Goal: Book appointment/travel/reservation

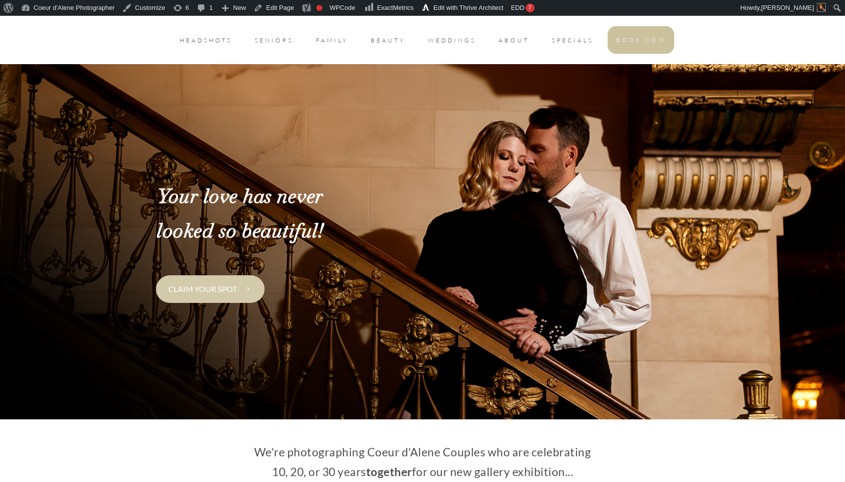
scroll to position [38, 0]
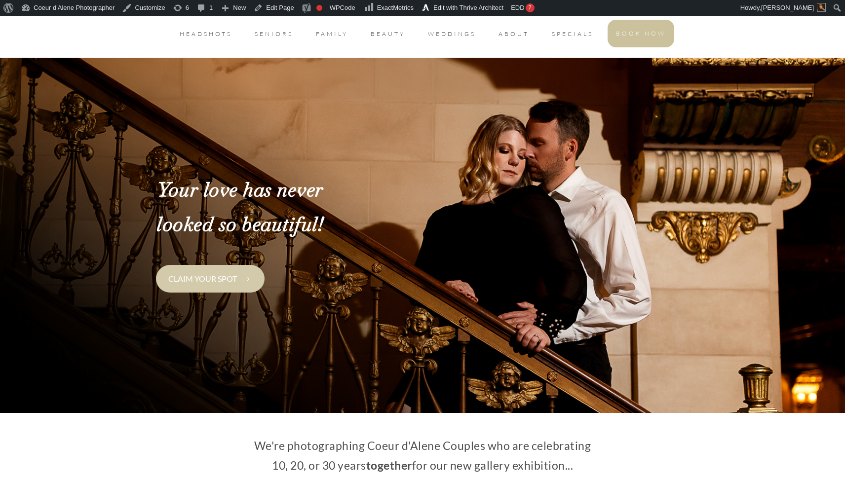
click at [235, 289] on link "Claim your spot" at bounding box center [210, 278] width 109 height 27
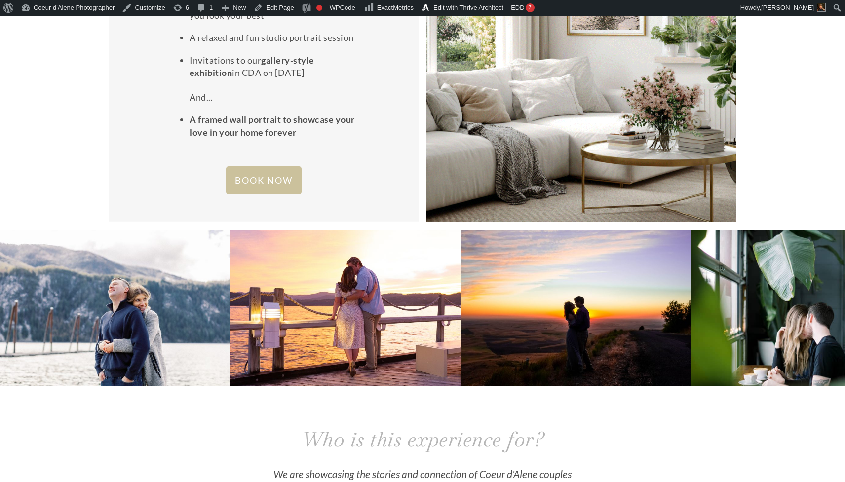
scroll to position [1600, 0]
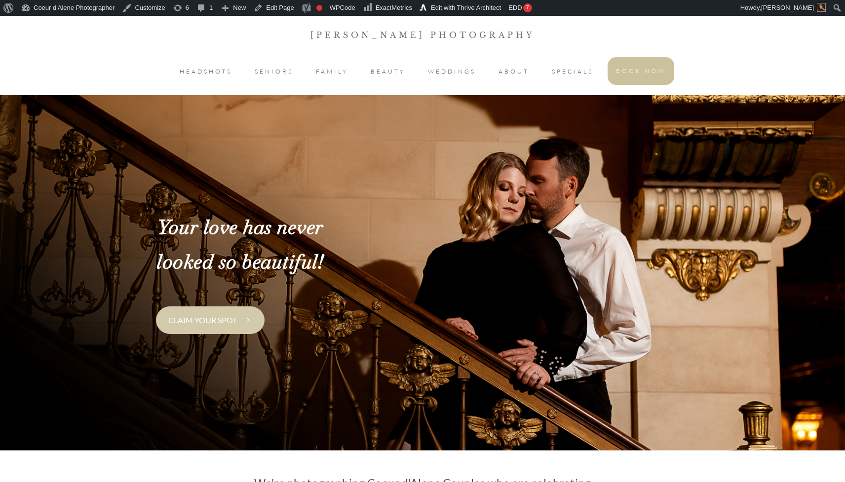
scroll to position [1610, 0]
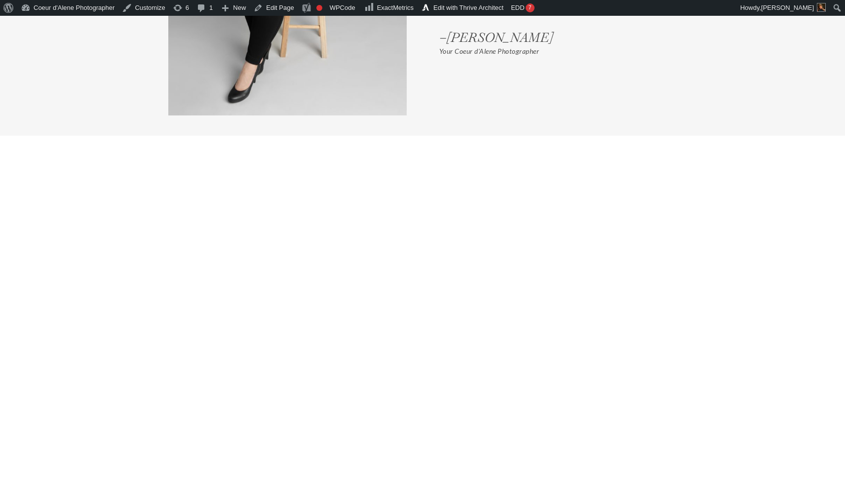
scroll to position [2642, 0]
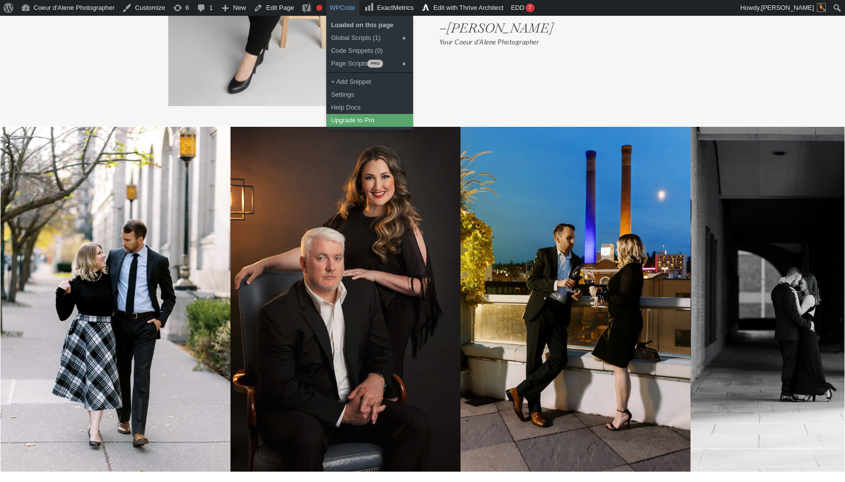
drag, startPoint x: 89, startPoint y: 218, endPoint x: 332, endPoint y: 0, distance: 326.1
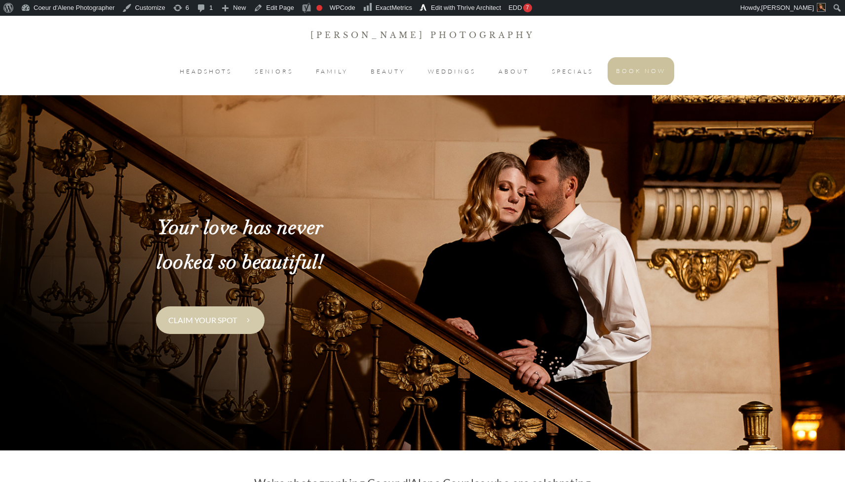
scroll to position [2642, 0]
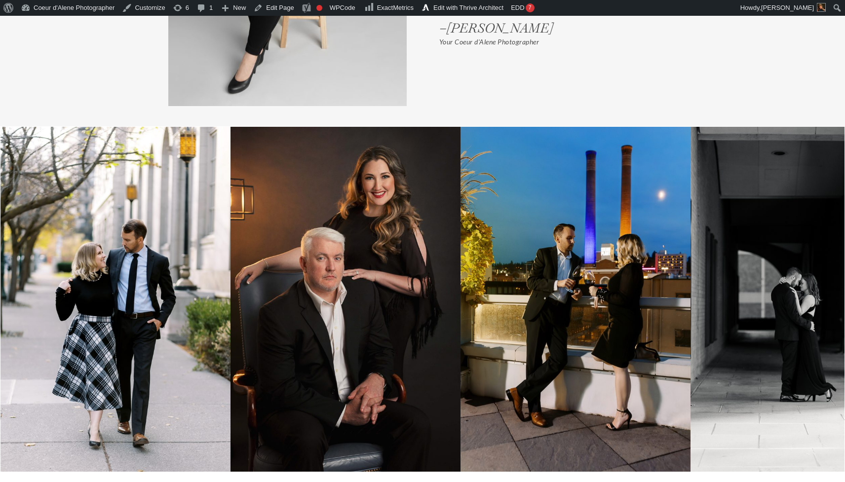
drag, startPoint x: 705, startPoint y: 265, endPoint x: 571, endPoint y: 280, distance: 135.2
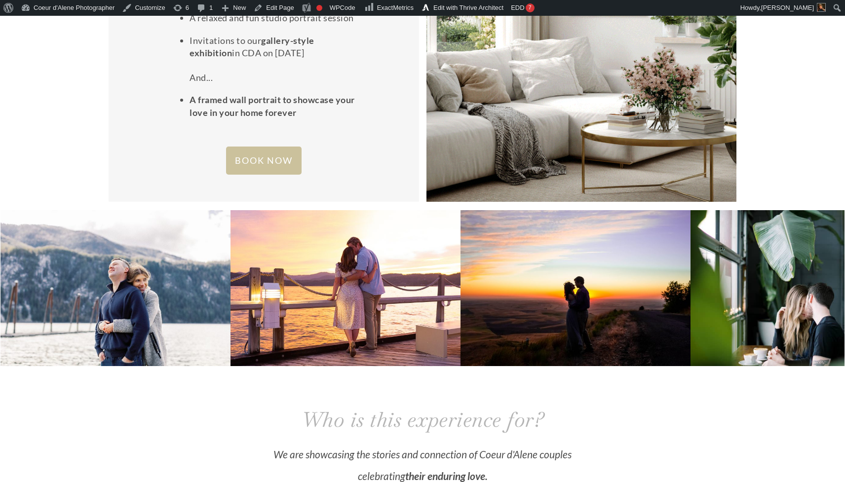
scroll to position [1534, 0]
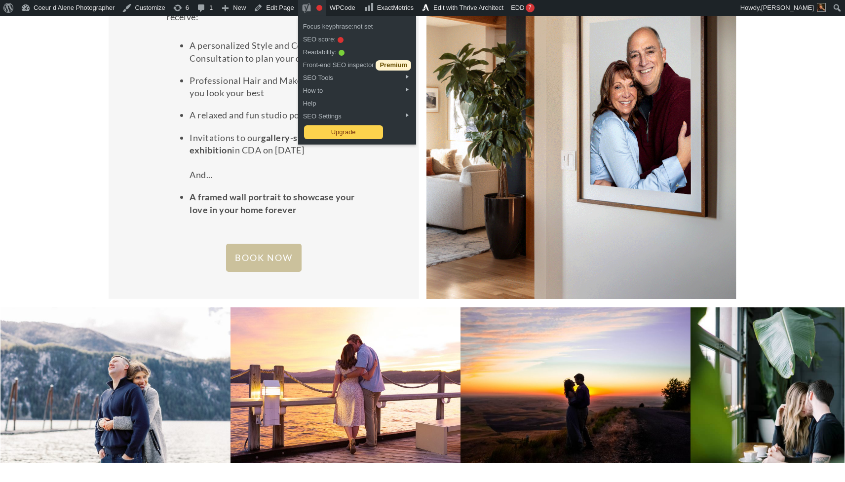
drag, startPoint x: 614, startPoint y: 383, endPoint x: 319, endPoint y: 6, distance: 478.8
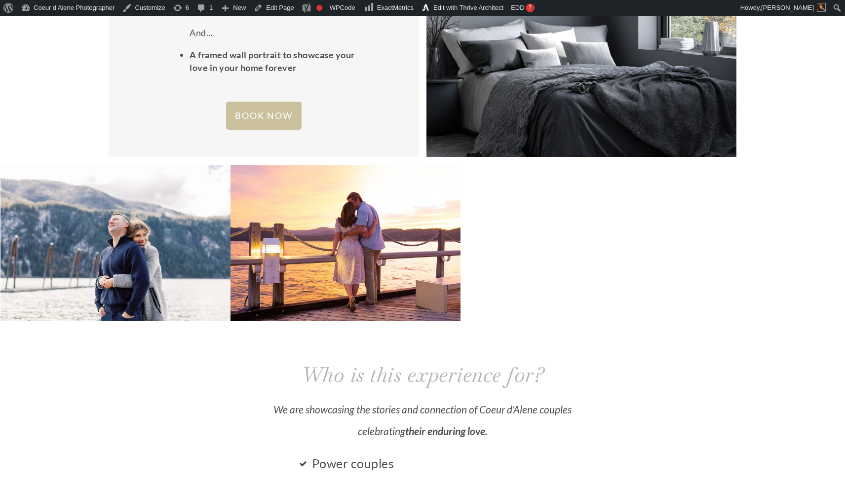
scroll to position [1604, 0]
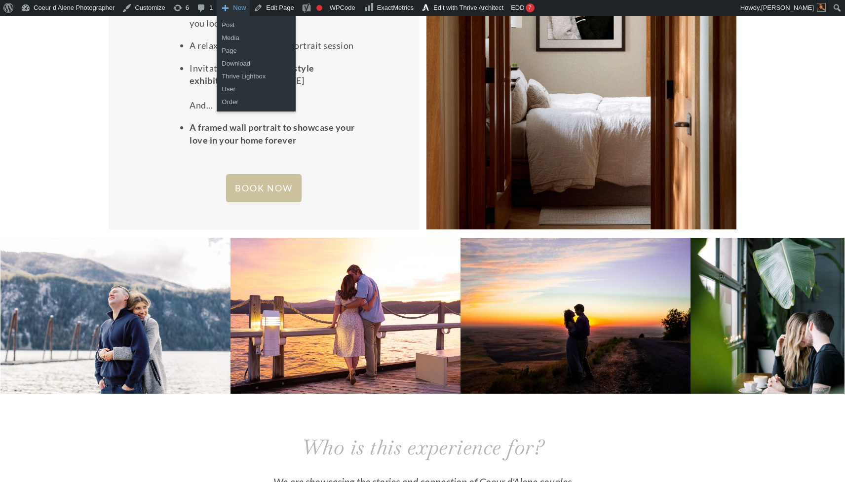
drag, startPoint x: 520, startPoint y: 347, endPoint x: 247, endPoint y: 14, distance: 430.7
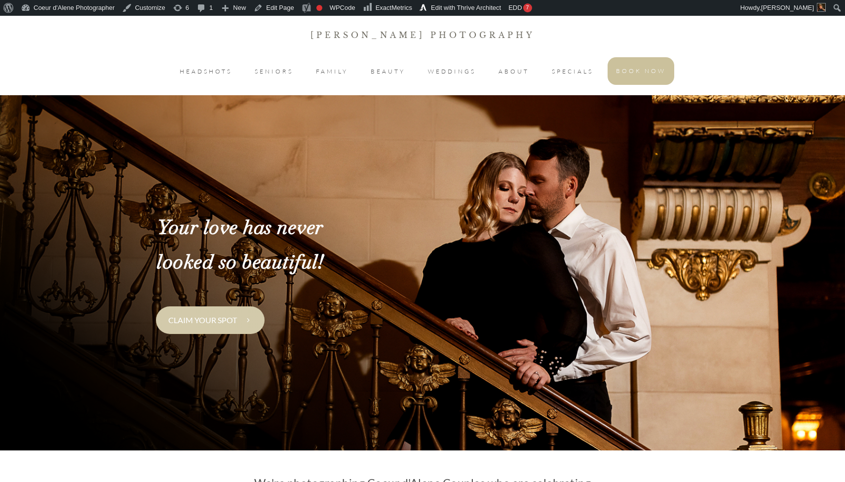
scroll to position [1604, 0]
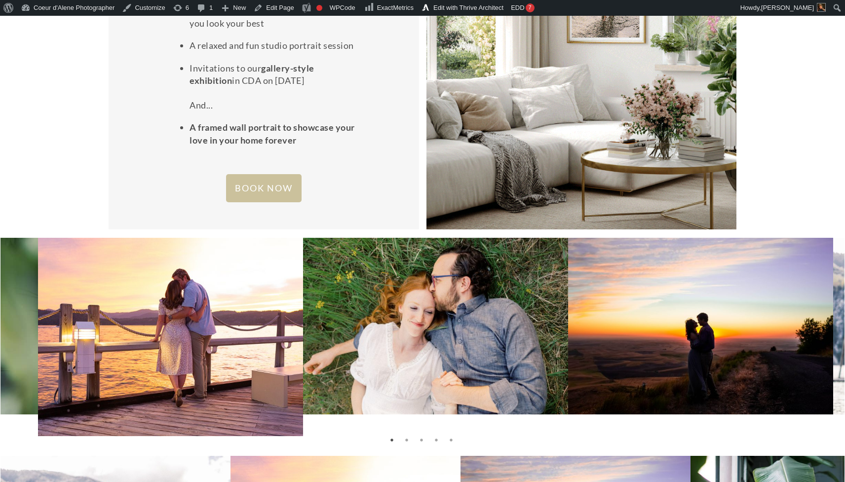
drag, startPoint x: 685, startPoint y: 319, endPoint x: 290, endPoint y: 317, distance: 394.8
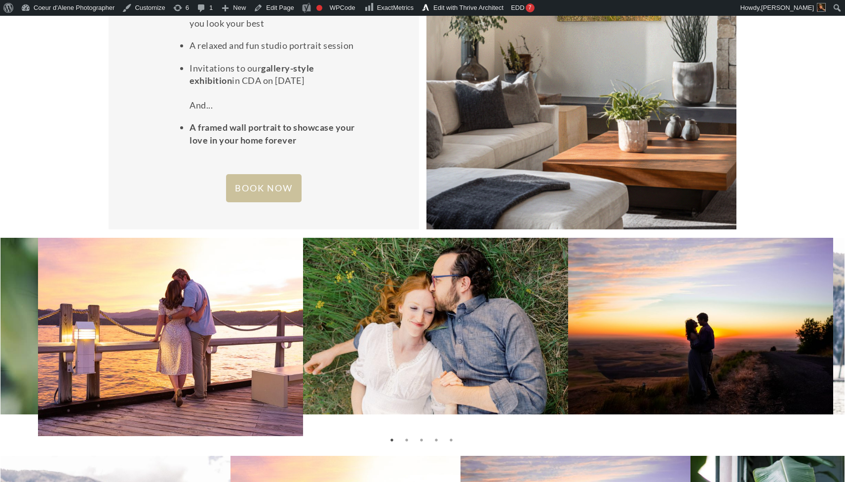
click at [303, 318] on img at bounding box center [435, 326] width 265 height 177
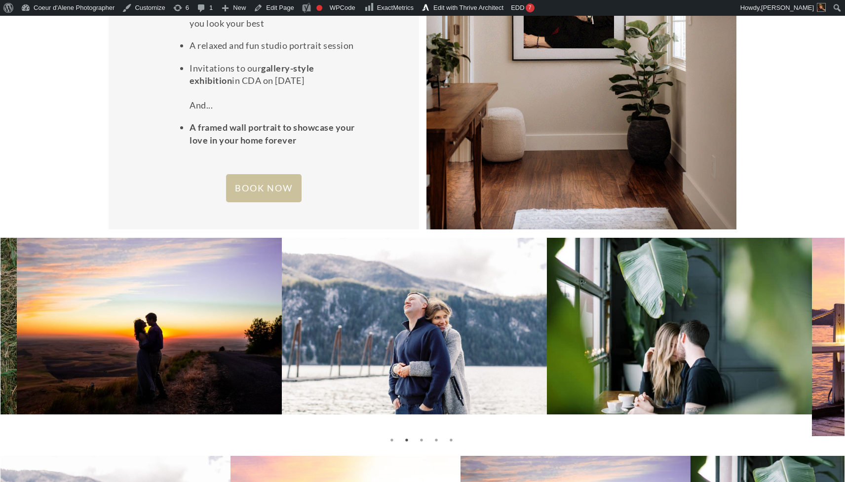
drag, startPoint x: 699, startPoint y: 332, endPoint x: 134, endPoint y: 317, distance: 565.3
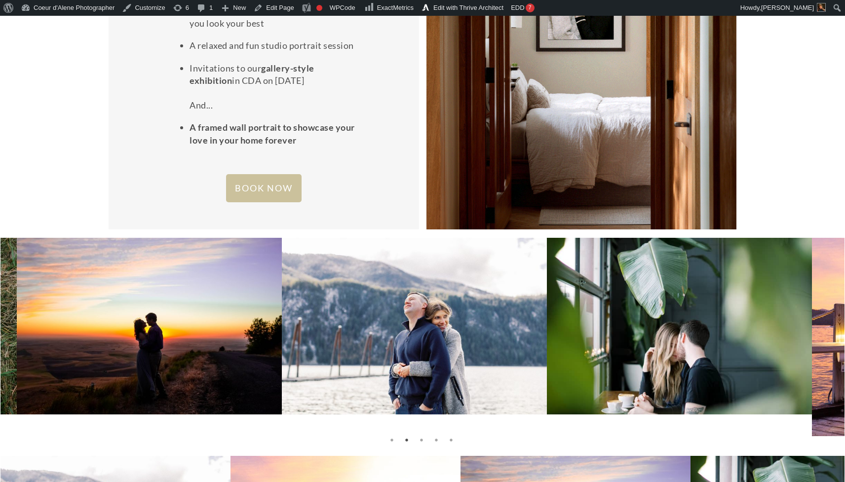
click at [134, 317] on img at bounding box center [149, 326] width 265 height 177
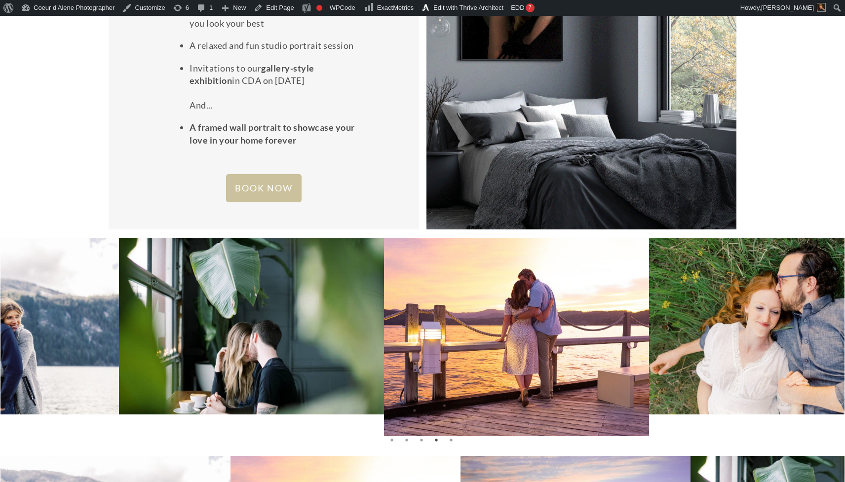
drag, startPoint x: 691, startPoint y: 353, endPoint x: 243, endPoint y: 346, distance: 448.2
click at [243, 346] on img at bounding box center [251, 326] width 265 height 177
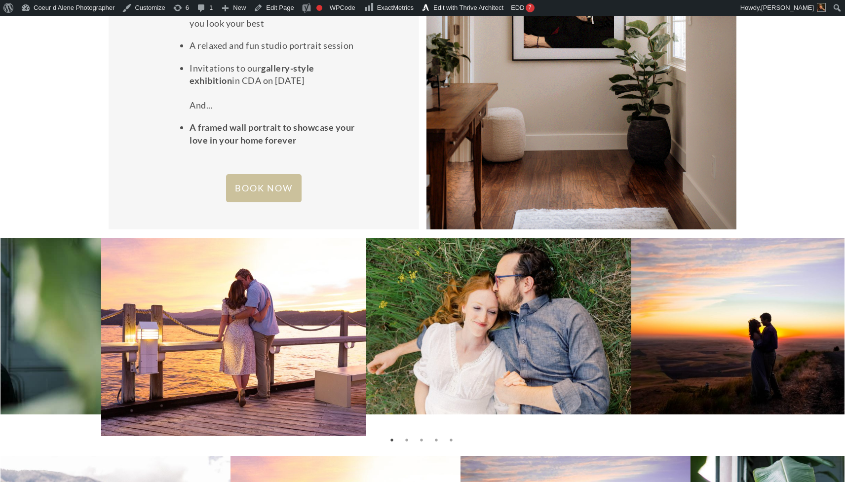
drag, startPoint x: 778, startPoint y: 343, endPoint x: 556, endPoint y: 348, distance: 222.6
click at [558, 347] on img at bounding box center [498, 326] width 265 height 177
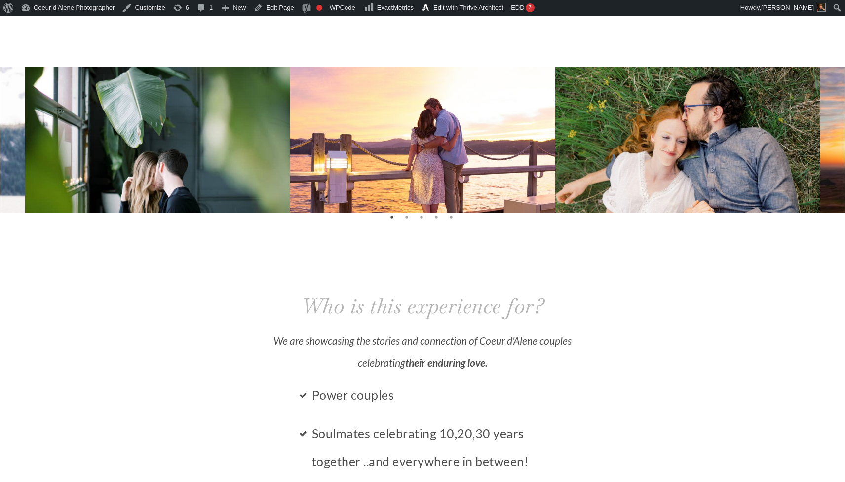
scroll to position [1851, 0]
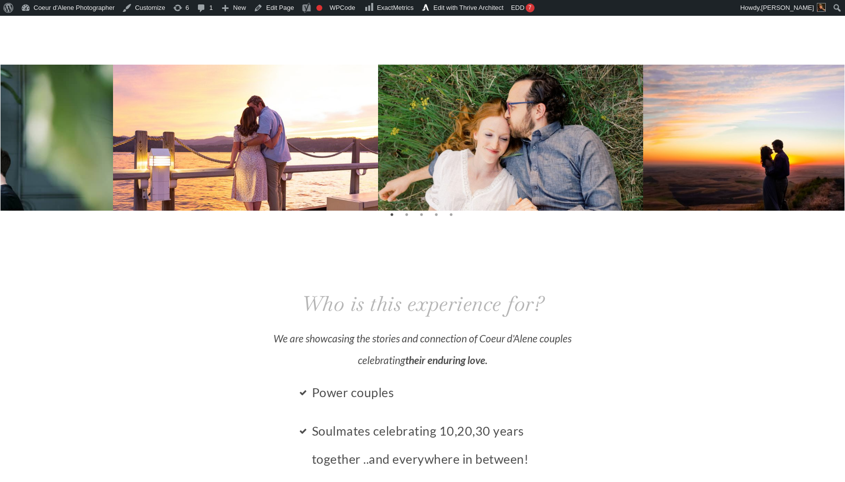
drag, startPoint x: 809, startPoint y: 135, endPoint x: 496, endPoint y: 149, distance: 313.2
click at [496, 149] on img at bounding box center [510, 153] width 265 height 177
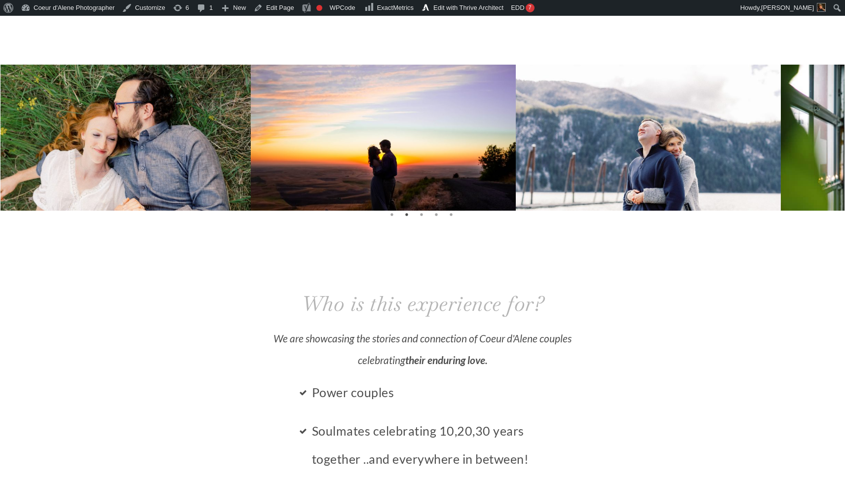
drag, startPoint x: 776, startPoint y: 142, endPoint x: 445, endPoint y: 128, distance: 331.9
click at [445, 128] on img at bounding box center [383, 153] width 265 height 177
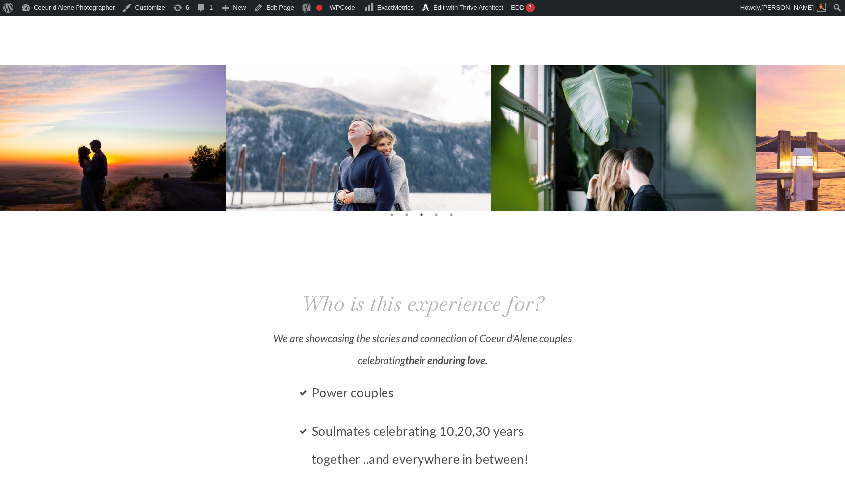
drag, startPoint x: 759, startPoint y: 168, endPoint x: 241, endPoint y: 161, distance: 518.2
click at [241, 160] on img at bounding box center [358, 153] width 265 height 177
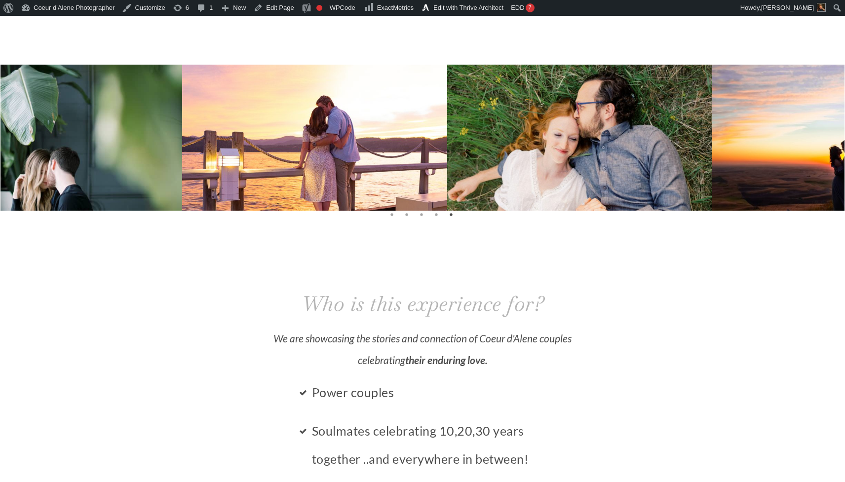
drag, startPoint x: 613, startPoint y: 172, endPoint x: 208, endPoint y: 193, distance: 405.7
click at [208, 193] on img at bounding box center [314, 164] width 265 height 198
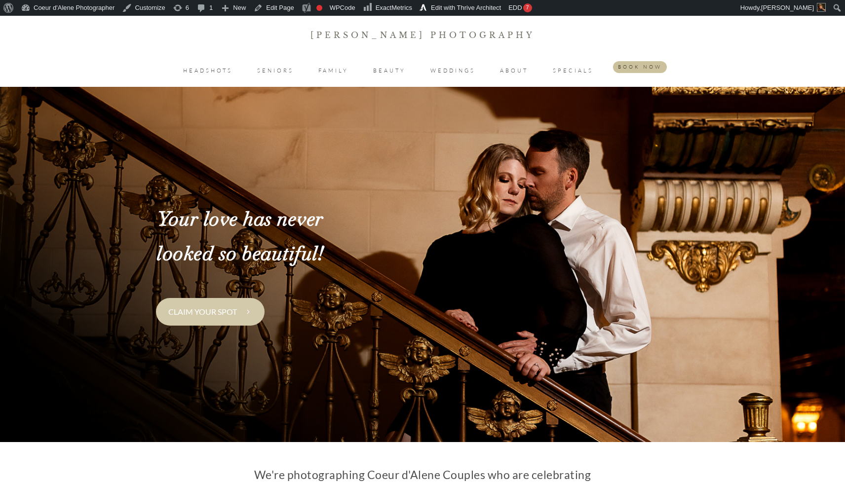
scroll to position [1851, 0]
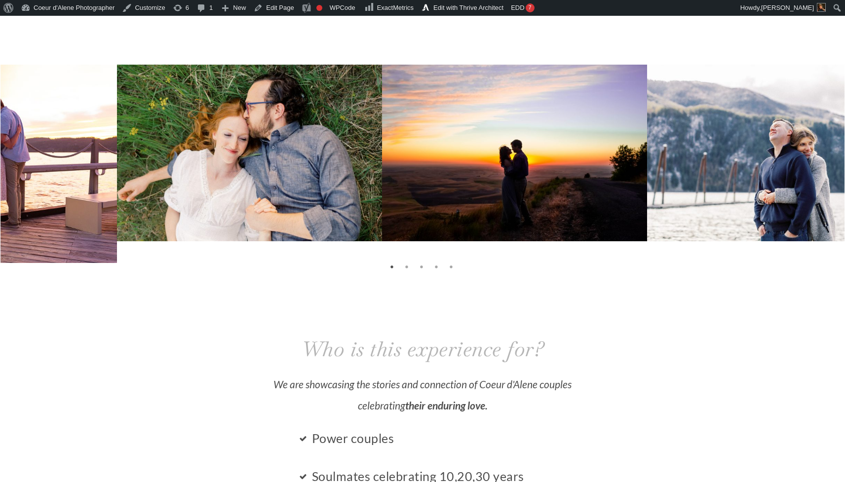
drag, startPoint x: 600, startPoint y: 134, endPoint x: 162, endPoint y: 165, distance: 439.4
click at [162, 165] on img at bounding box center [249, 153] width 265 height 177
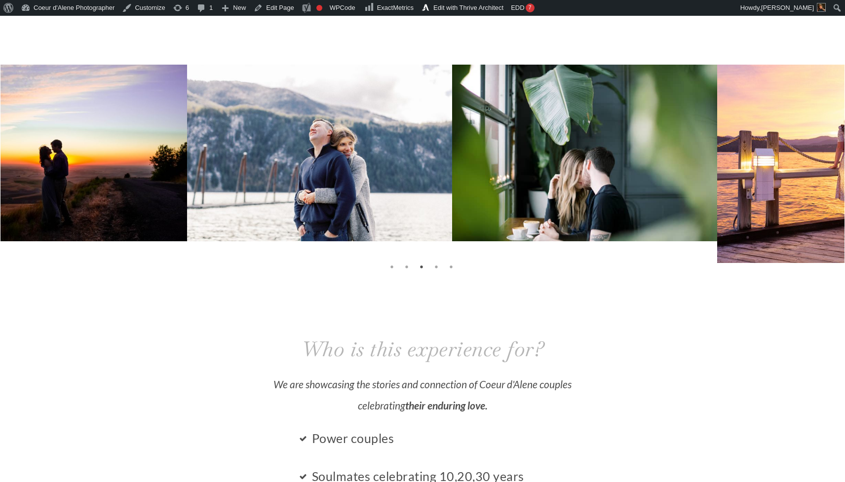
drag, startPoint x: 642, startPoint y: 189, endPoint x: 154, endPoint y: 204, distance: 487.9
click at [187, 204] on img at bounding box center [319, 153] width 265 height 177
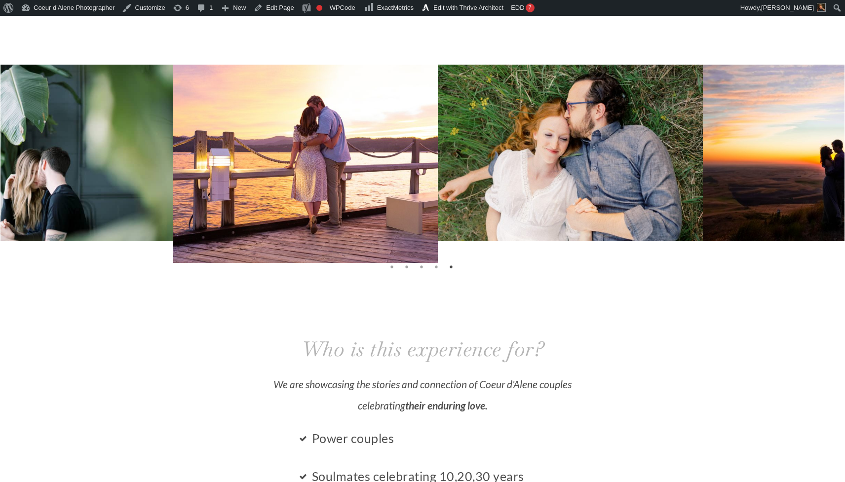
drag, startPoint x: 558, startPoint y: 235, endPoint x: 161, endPoint y: 243, distance: 396.9
click at [173, 243] on img at bounding box center [305, 164] width 265 height 198
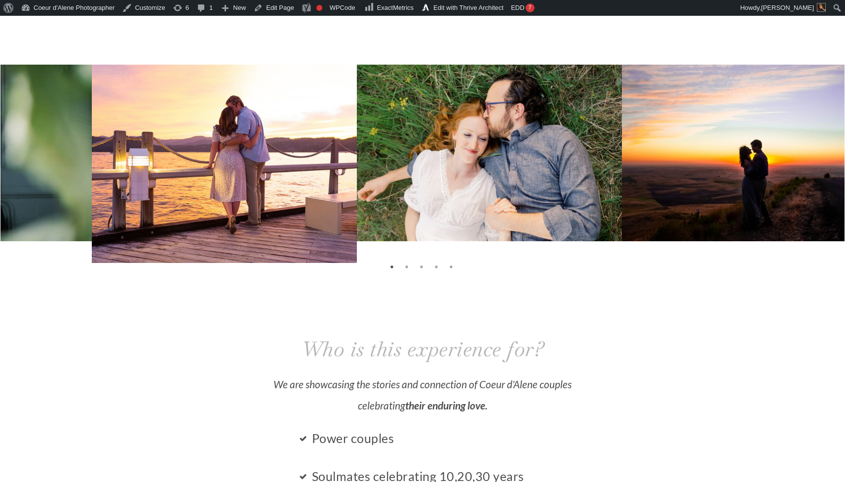
drag, startPoint x: 748, startPoint y: 217, endPoint x: 237, endPoint y: 228, distance: 510.4
click at [357, 227] on img at bounding box center [489, 153] width 265 height 177
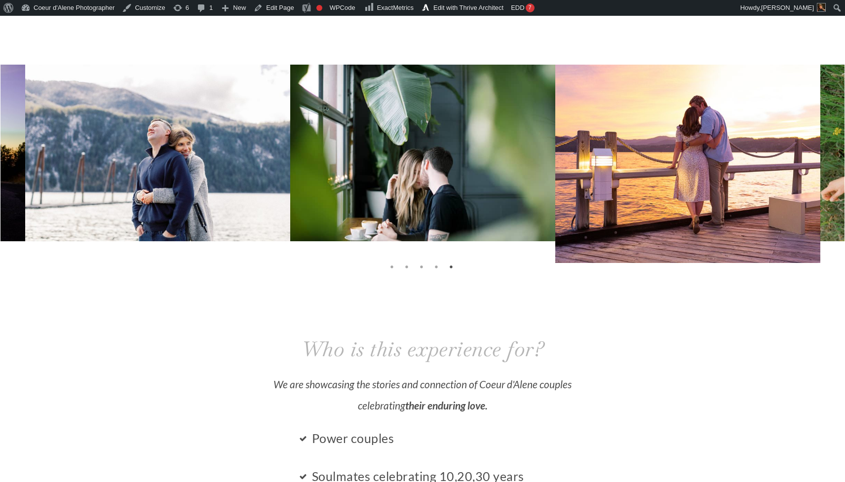
drag, startPoint x: 726, startPoint y: 216, endPoint x: 238, endPoint y: 268, distance: 490.8
click at [238, 268] on div at bounding box center [422, 169] width 844 height 208
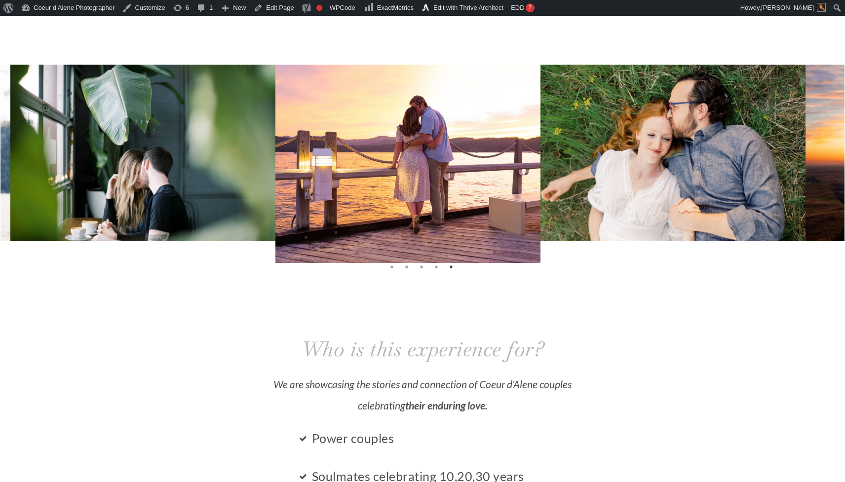
drag, startPoint x: 719, startPoint y: 218, endPoint x: 423, endPoint y: 227, distance: 296.2
click at [423, 227] on img at bounding box center [407, 164] width 265 height 198
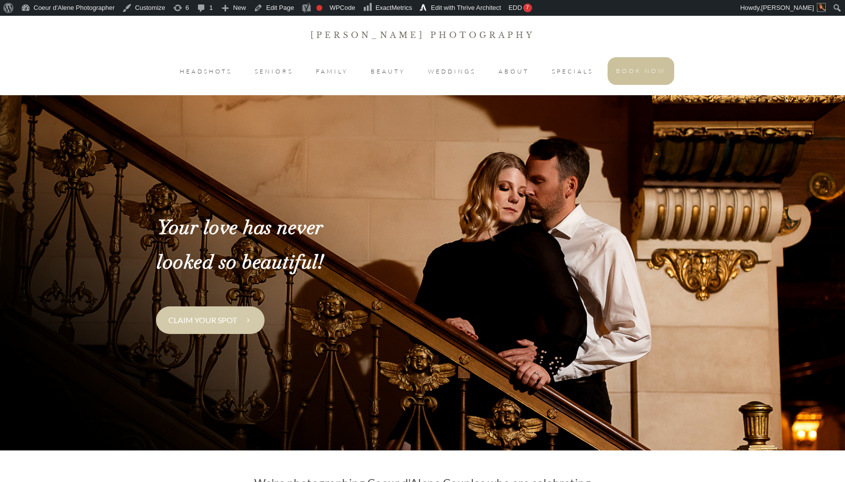
scroll to position [1851, 0]
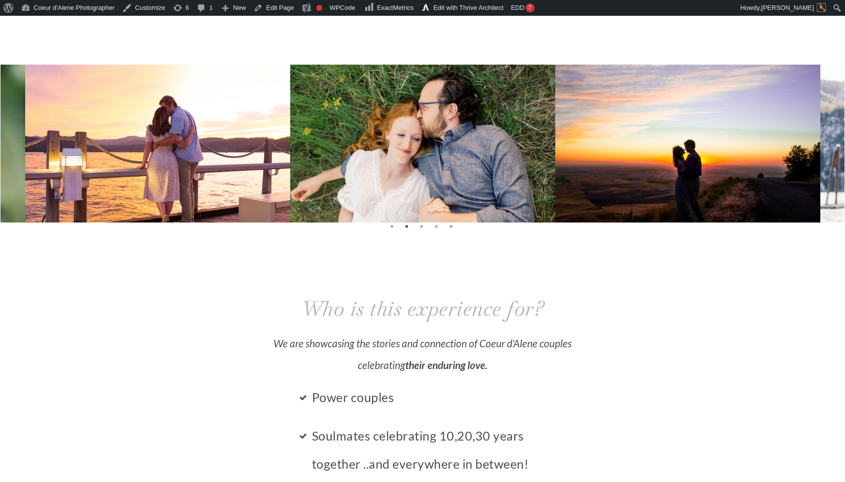
drag, startPoint x: 672, startPoint y: 204, endPoint x: 385, endPoint y: 236, distance: 288.1
click at [387, 235] on div "[PERSON_NAME] Photography HEADSHOTS SENIORS FAMILY BEAUTY WEDDINGS ABOUT SPECIA…" at bounding box center [422, 336] width 845 height 4343
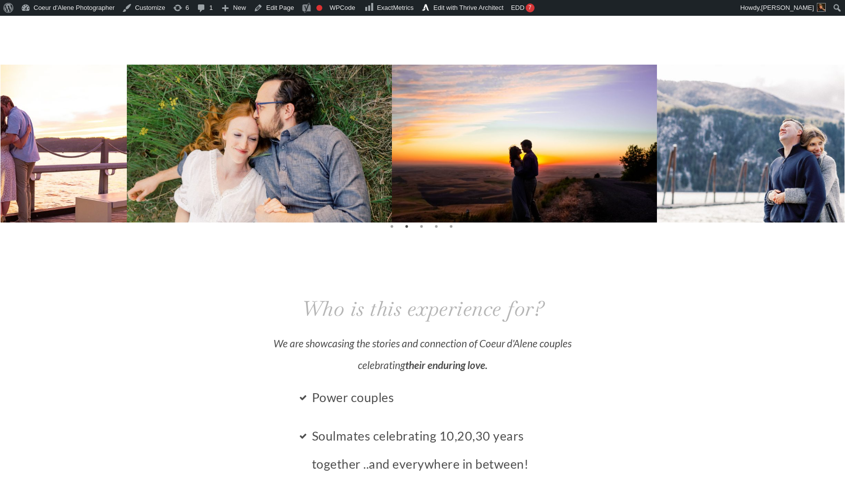
drag, startPoint x: 699, startPoint y: 199, endPoint x: 406, endPoint y: 236, distance: 295.5
click at [409, 233] on div "[PERSON_NAME] Photography HEADSHOTS SENIORS FAMILY BEAUTY WEDDINGS ABOUT SPECIA…" at bounding box center [422, 336] width 845 height 4343
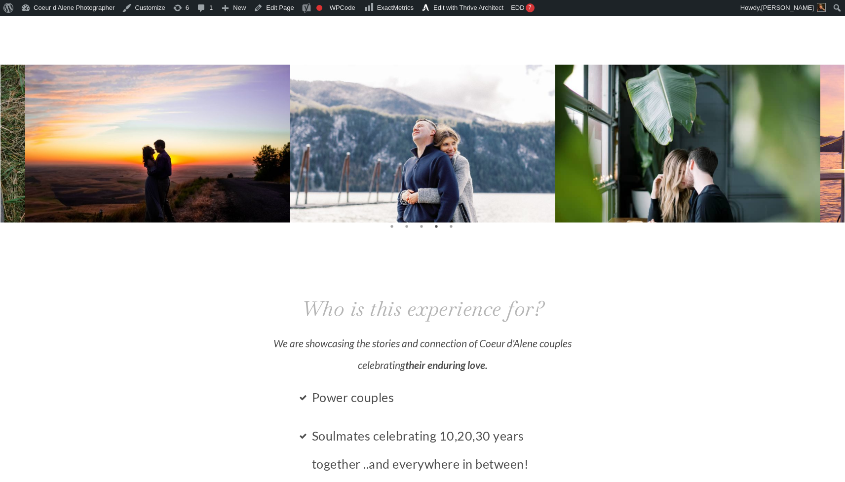
drag, startPoint x: 787, startPoint y: 194, endPoint x: 368, endPoint y: 236, distance: 421.1
click at [369, 235] on div "[PERSON_NAME] Photography HEADSHOTS SENIORS FAMILY BEAUTY WEDDINGS ABOUT SPECIA…" at bounding box center [422, 336] width 845 height 4343
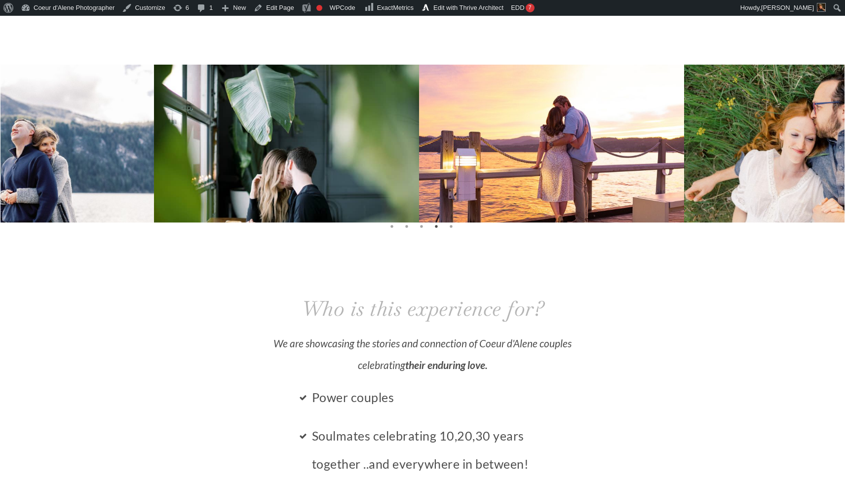
drag, startPoint x: 717, startPoint y: 197, endPoint x: 310, endPoint y: 205, distance: 406.2
click at [312, 205] on img at bounding box center [286, 153] width 265 height 177
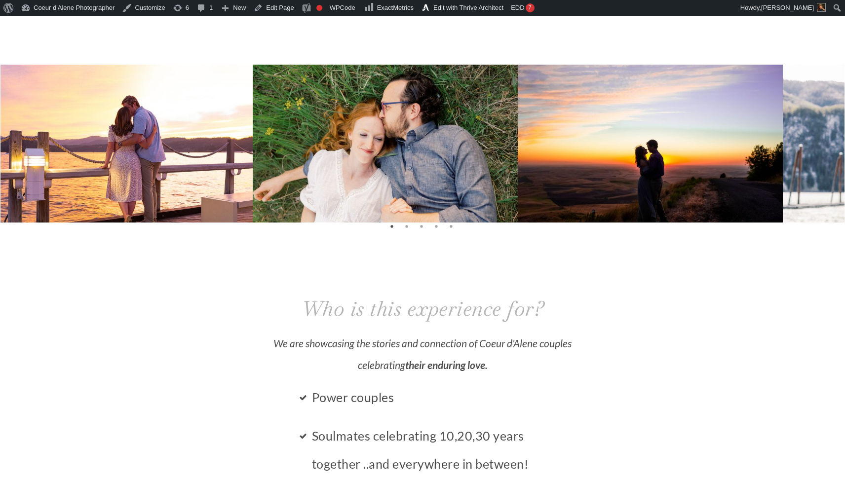
drag, startPoint x: 582, startPoint y: 168, endPoint x: 255, endPoint y: 191, distance: 328.0
click at [255, 191] on img at bounding box center [385, 153] width 265 height 177
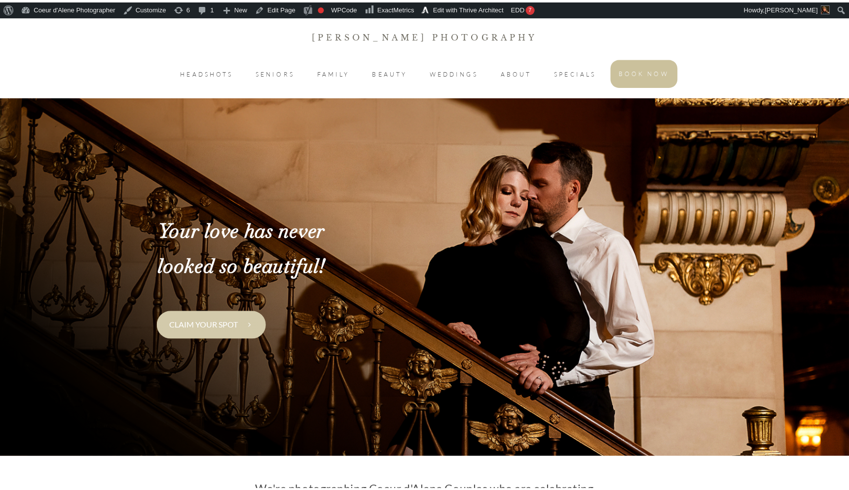
scroll to position [1851, 0]
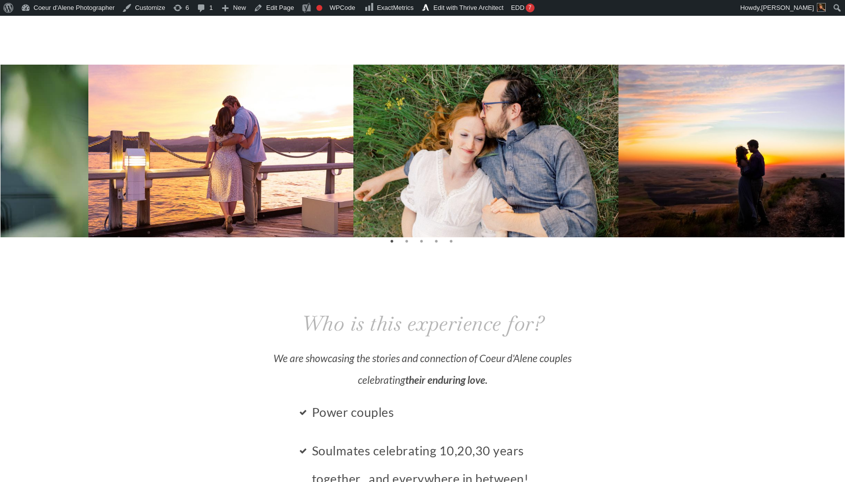
drag, startPoint x: 708, startPoint y: 152, endPoint x: 303, endPoint y: 187, distance: 406.7
click at [353, 187] on img at bounding box center [485, 153] width 265 height 177
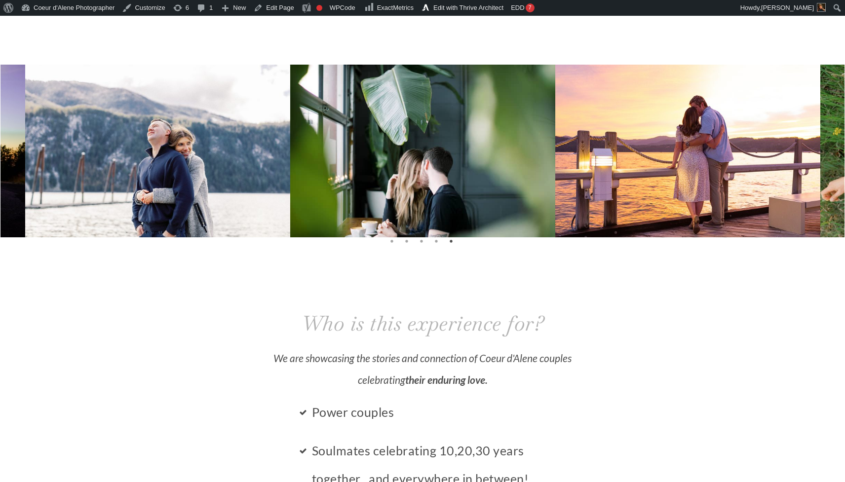
drag, startPoint x: 726, startPoint y: 158, endPoint x: 138, endPoint y: 252, distance: 595.7
click at [142, 252] on div "[PERSON_NAME] Photography HEADSHOTS SENIORS FAMILY BEAUTY WEDDINGS ABOUT SPECIA…" at bounding box center [422, 343] width 845 height 4357
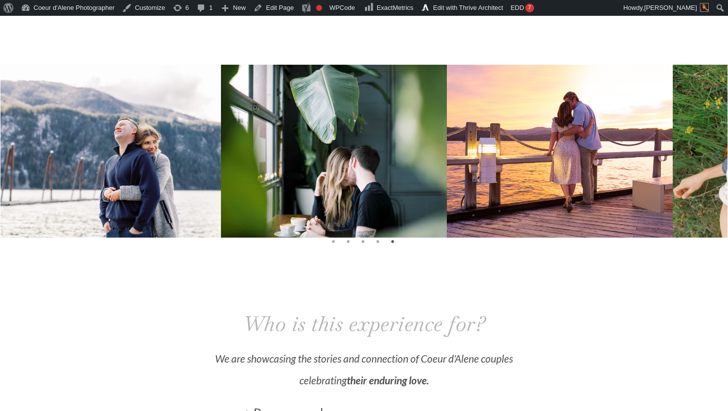
drag, startPoint x: 651, startPoint y: 196, endPoint x: 346, endPoint y: 218, distance: 305.7
click at [447, 217] on img at bounding box center [562, 151] width 230 height 173
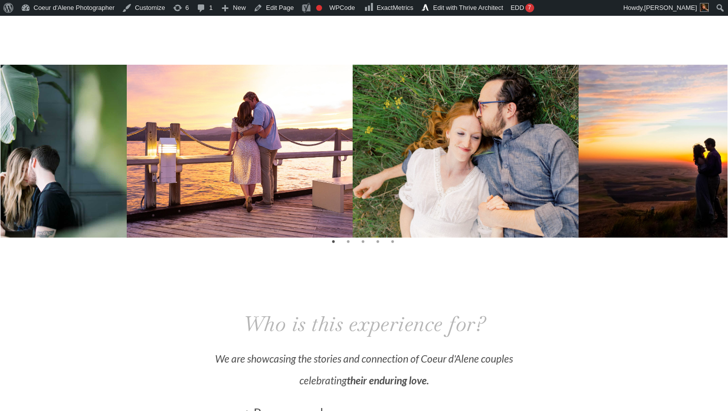
drag, startPoint x: 606, startPoint y: 187, endPoint x: 192, endPoint y: 180, distance: 413.6
click at [353, 179] on img at bounding box center [482, 151] width 259 height 173
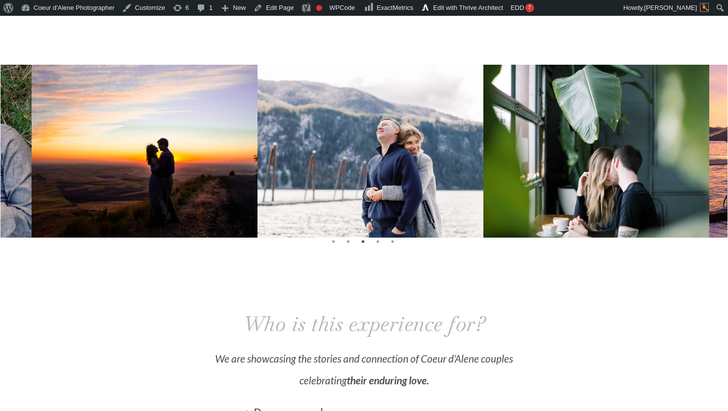
drag, startPoint x: 585, startPoint y: 180, endPoint x: 205, endPoint y: 176, distance: 380.0
click at [258, 175] on img at bounding box center [387, 151] width 259 height 173
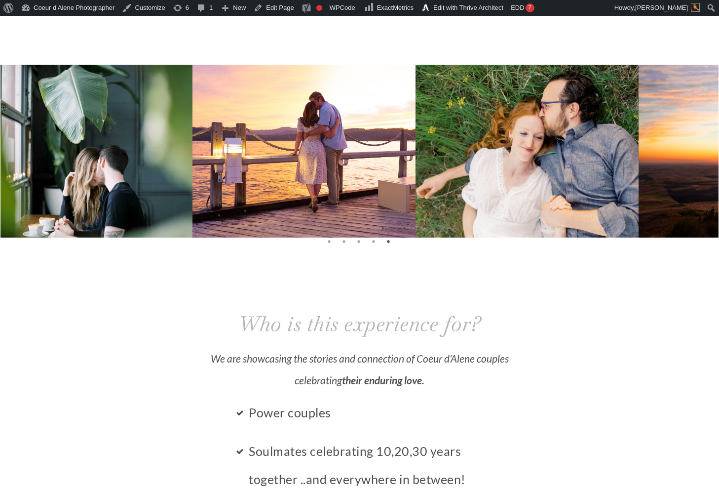
drag, startPoint x: 629, startPoint y: 167, endPoint x: 333, endPoint y: 221, distance: 301.0
click at [334, 221] on img at bounding box center [307, 151] width 230 height 173
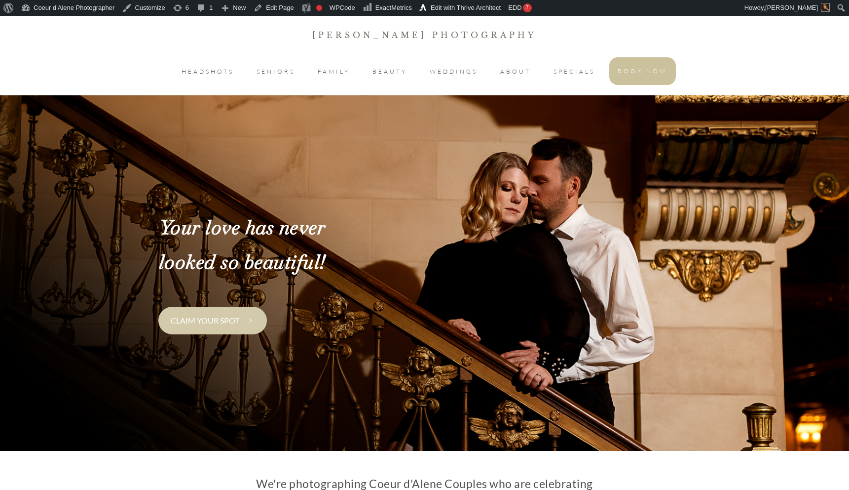
scroll to position [1851, 0]
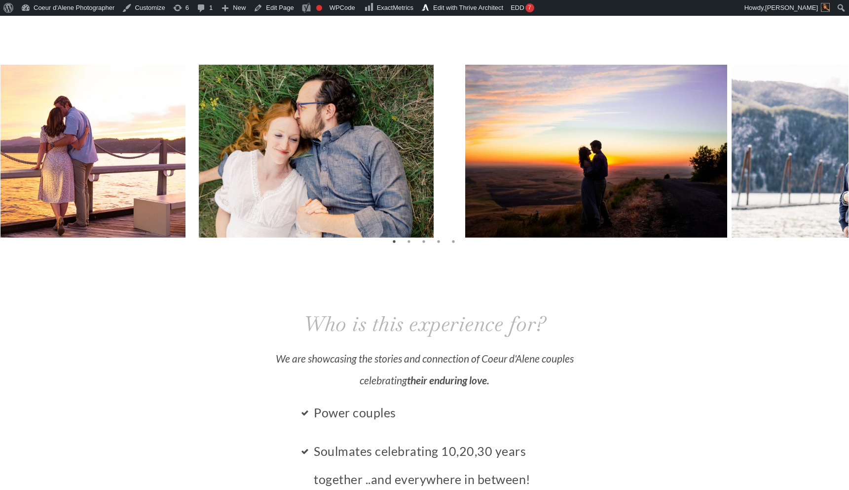
drag, startPoint x: 666, startPoint y: 170, endPoint x: 235, endPoint y: 189, distance: 430.8
click at [262, 189] on img at bounding box center [300, 154] width 267 height 178
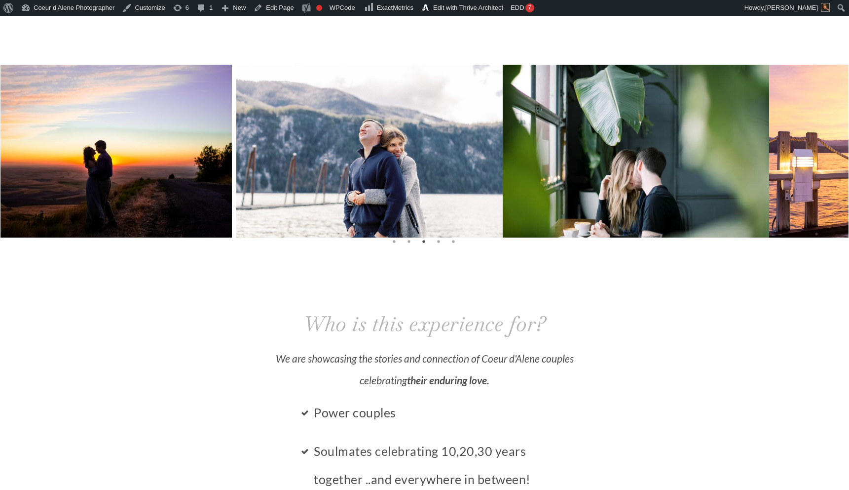
drag, startPoint x: 724, startPoint y: 156, endPoint x: 381, endPoint y: 163, distance: 343.6
click at [387, 162] on img at bounding box center [369, 154] width 267 height 178
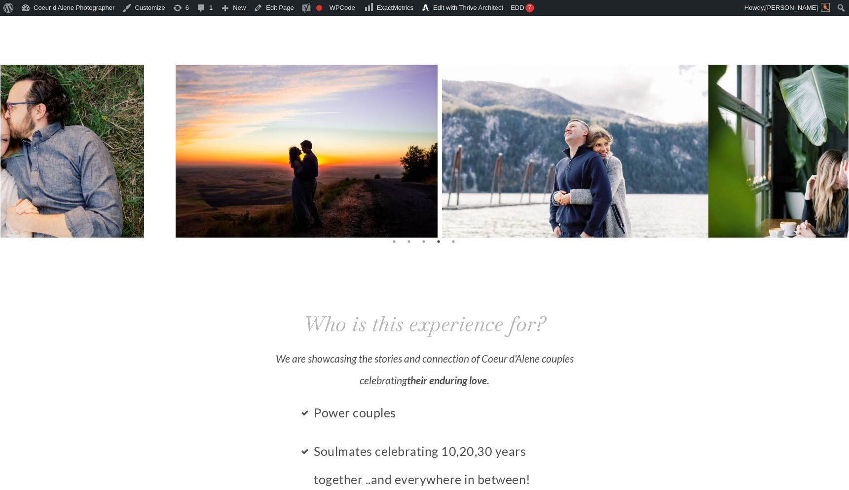
drag, startPoint x: 322, startPoint y: 162, endPoint x: 781, endPoint y: 177, distance: 459.2
click at [709, 178] on img at bounding box center [575, 154] width 267 height 178
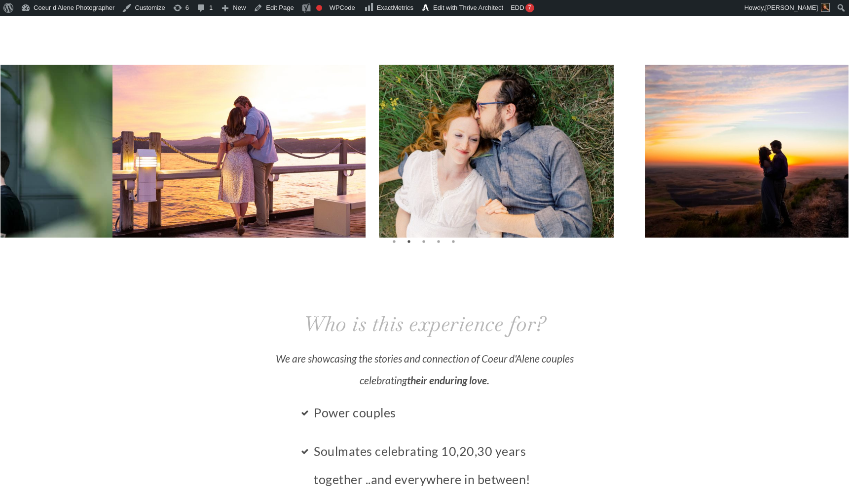
drag, startPoint x: 361, startPoint y: 199, endPoint x: 792, endPoint y: 195, distance: 430.4
click at [614, 199] on img at bounding box center [480, 154] width 267 height 178
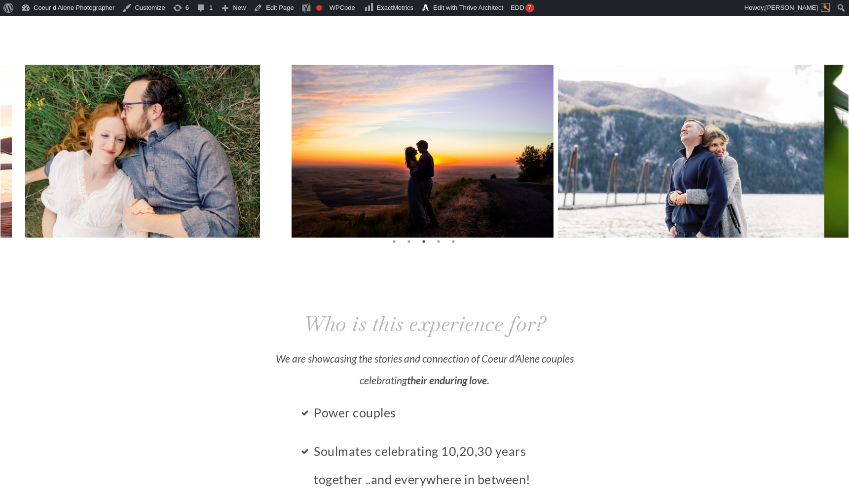
drag, startPoint x: 392, startPoint y: 169, endPoint x: 849, endPoint y: 178, distance: 456.6
click at [849, 178] on div at bounding box center [424, 156] width 849 height 184
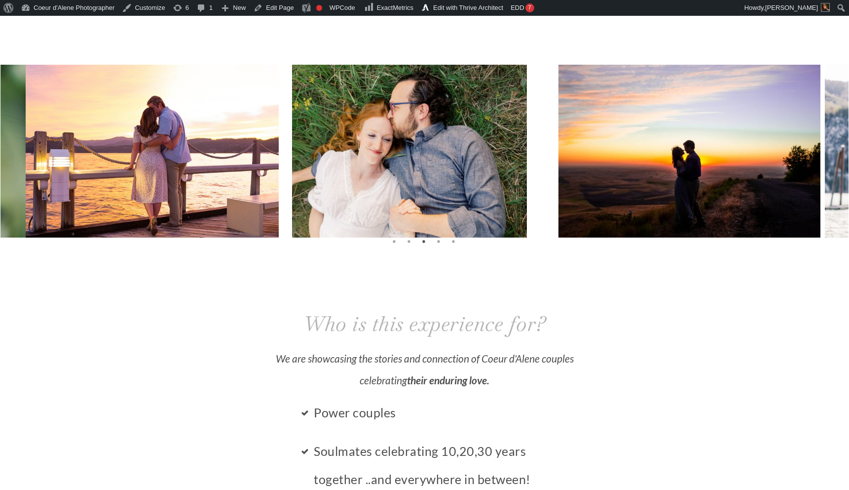
drag, startPoint x: 461, startPoint y: 187, endPoint x: 735, endPoint y: 198, distance: 273.6
click at [735, 198] on img at bounding box center [687, 154] width 267 height 178
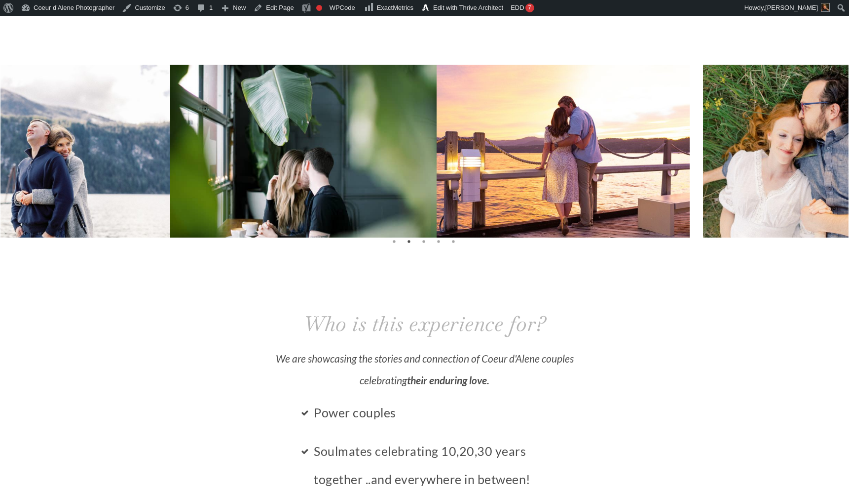
drag, startPoint x: 448, startPoint y: 194, endPoint x: 849, endPoint y: 191, distance: 400.8
click at [849, 194] on div at bounding box center [424, 156] width 849 height 184
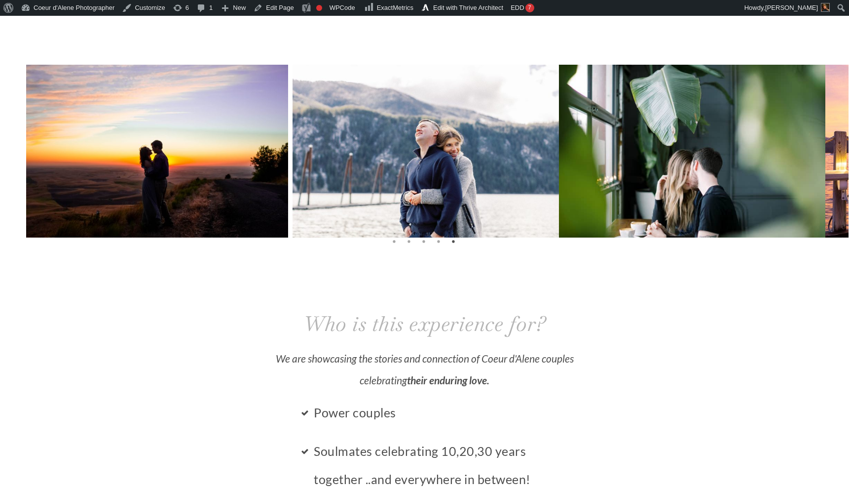
drag, startPoint x: 531, startPoint y: 166, endPoint x: 849, endPoint y: 164, distance: 317.8
click at [849, 166] on div at bounding box center [424, 156] width 849 height 184
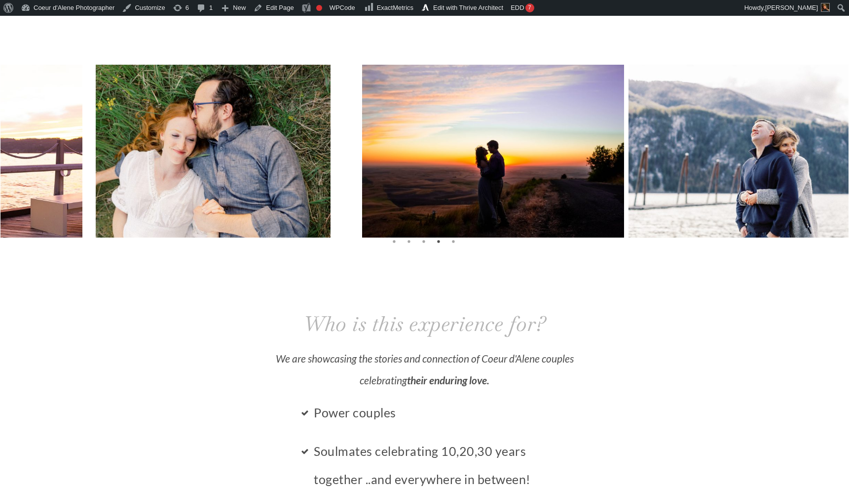
drag, startPoint x: 440, startPoint y: 176, endPoint x: 776, endPoint y: 194, distance: 336.6
click at [776, 194] on img at bounding box center [762, 154] width 267 height 178
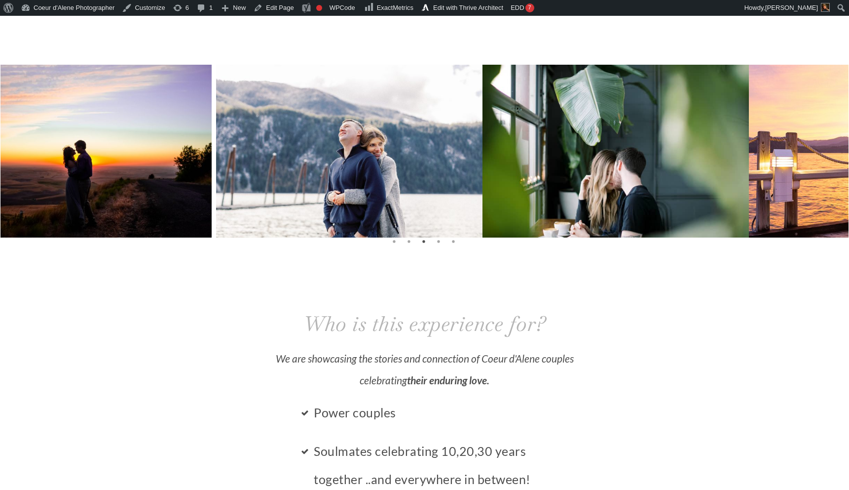
drag, startPoint x: 702, startPoint y: 157, endPoint x: 360, endPoint y: 168, distance: 342.2
click at [360, 167] on img at bounding box center [349, 154] width 267 height 178
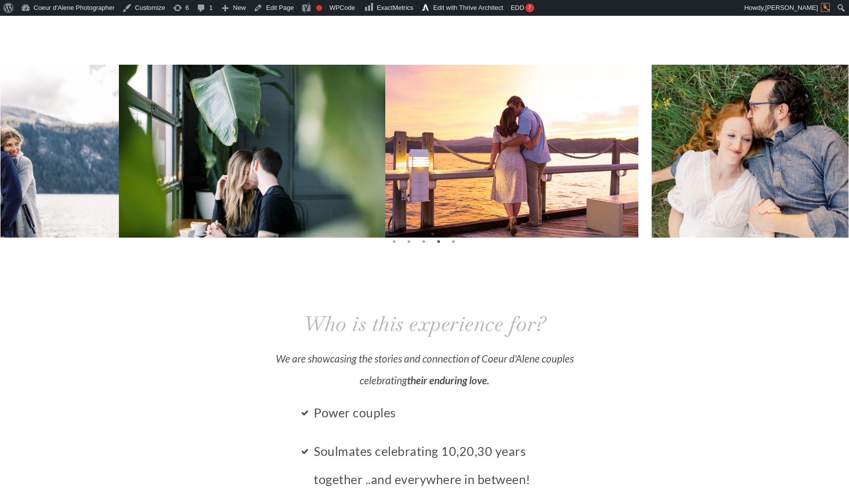
drag, startPoint x: 665, startPoint y: 156, endPoint x: 182, endPoint y: 159, distance: 483.2
click at [183, 159] on img at bounding box center [252, 154] width 267 height 178
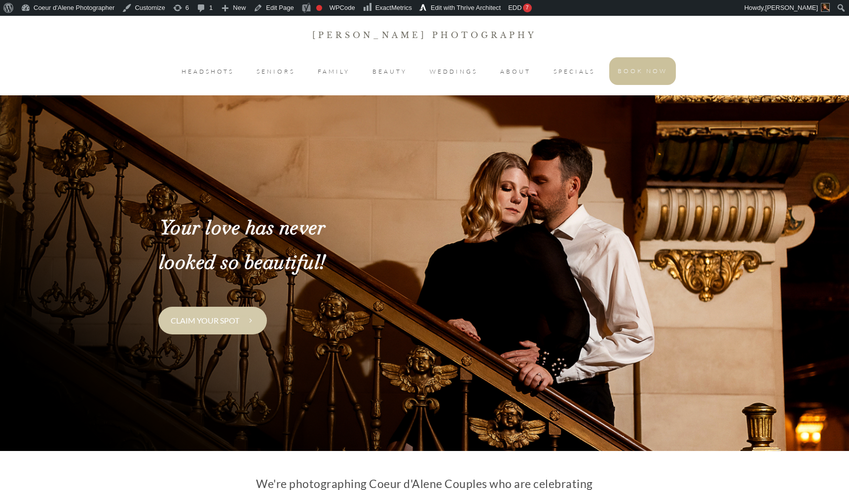
scroll to position [1851, 0]
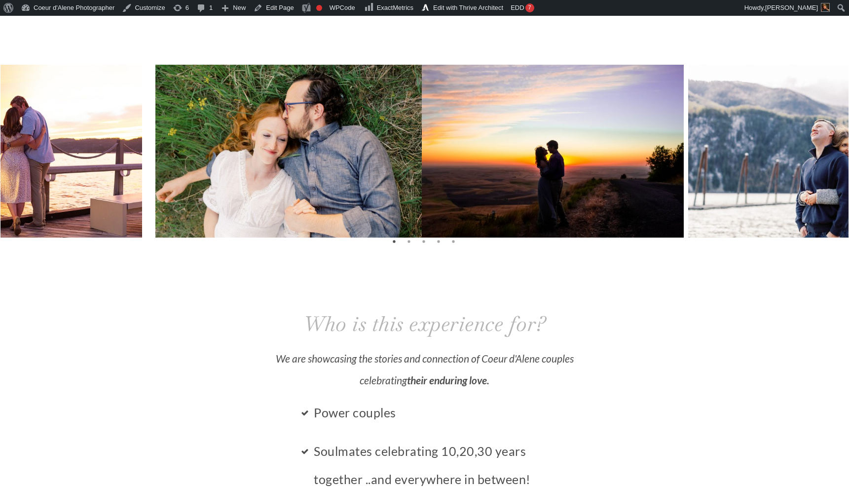
drag, startPoint x: 635, startPoint y: 188, endPoint x: 231, endPoint y: 204, distance: 403.6
click at [231, 204] on img at bounding box center [288, 154] width 267 height 178
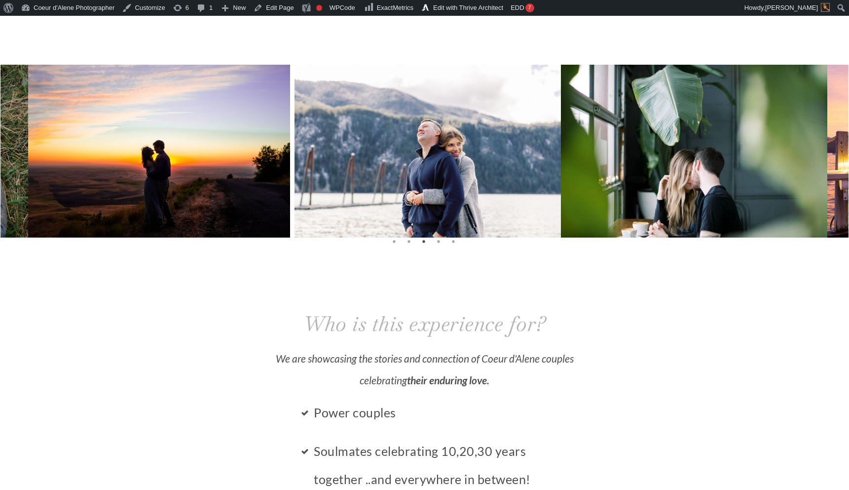
drag, startPoint x: 734, startPoint y: 177, endPoint x: 471, endPoint y: 188, distance: 263.7
click at [471, 188] on img at bounding box center [428, 154] width 267 height 178
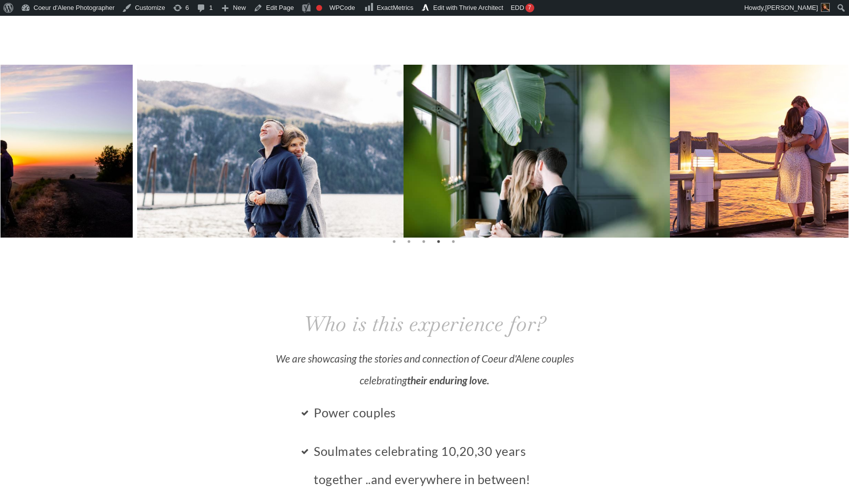
drag, startPoint x: 761, startPoint y: 190, endPoint x: 315, endPoint y: 210, distance: 445.6
click at [404, 210] on img at bounding box center [537, 154] width 267 height 178
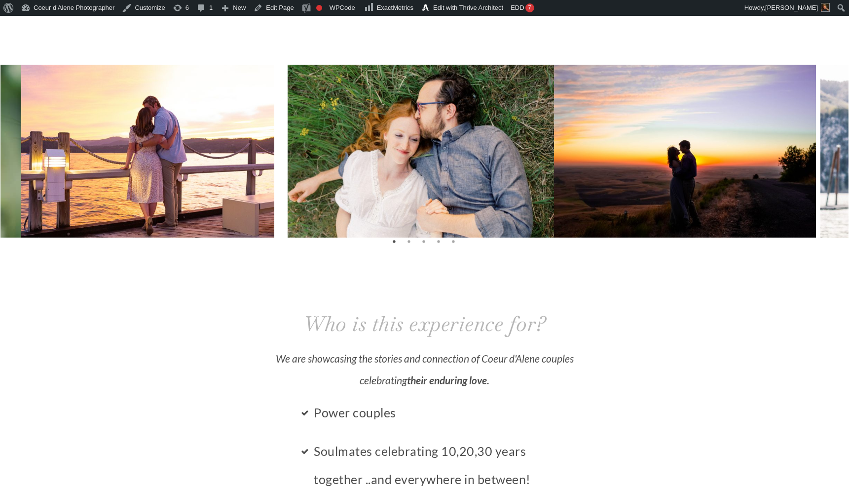
drag, startPoint x: 699, startPoint y: 161, endPoint x: 175, endPoint y: 161, distance: 524.1
click at [288, 161] on img at bounding box center [421, 154] width 267 height 178
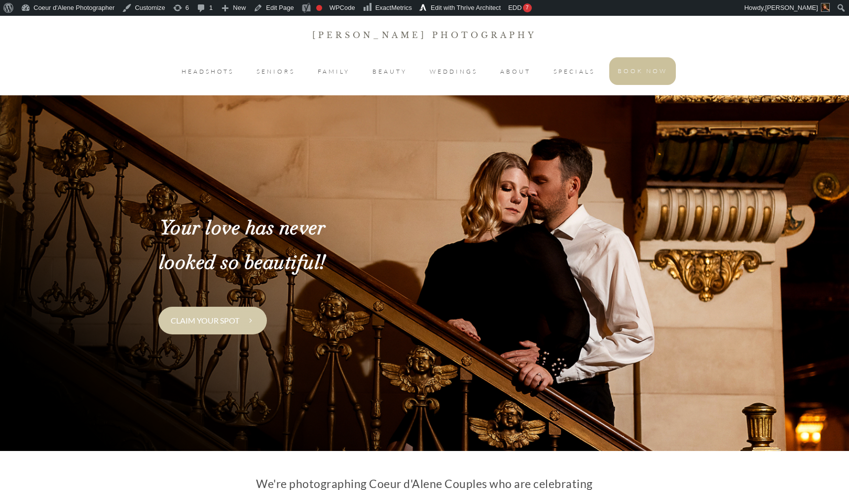
scroll to position [1851, 0]
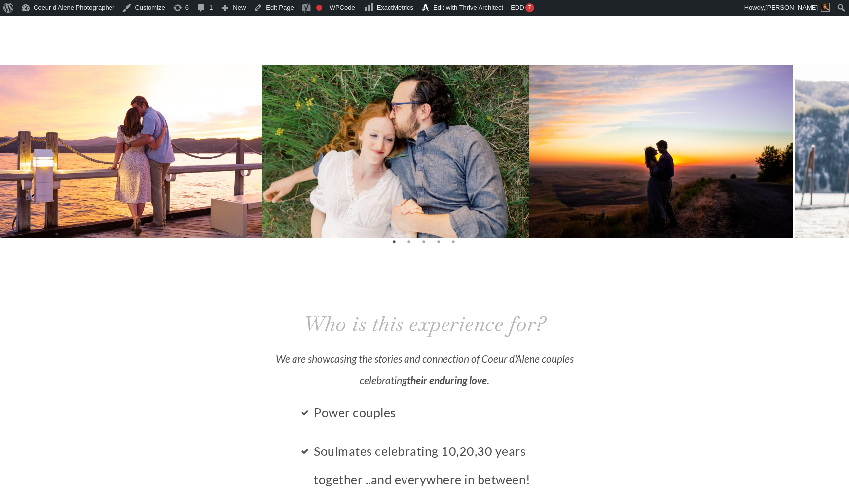
drag, startPoint x: 768, startPoint y: 158, endPoint x: 404, endPoint y: 189, distance: 365.5
click at [404, 189] on img at bounding box center [396, 154] width 267 height 178
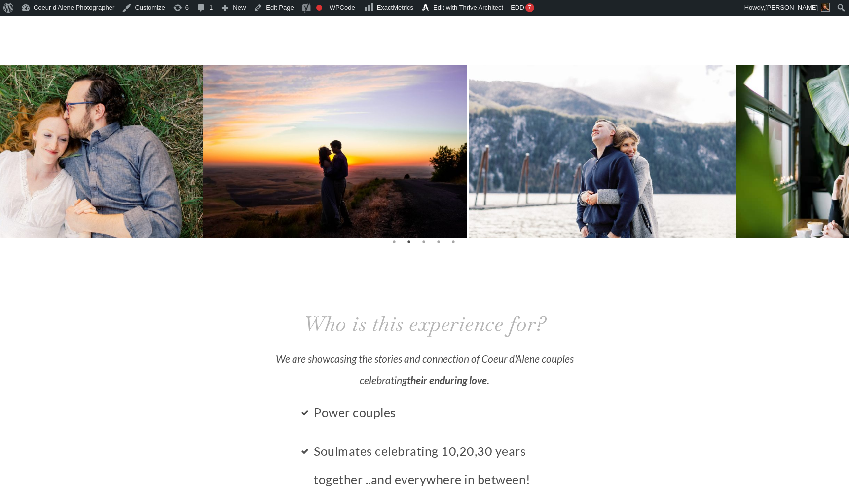
drag, startPoint x: 742, startPoint y: 167, endPoint x: 228, endPoint y: 161, distance: 514.3
click at [229, 161] on img at bounding box center [334, 154] width 267 height 178
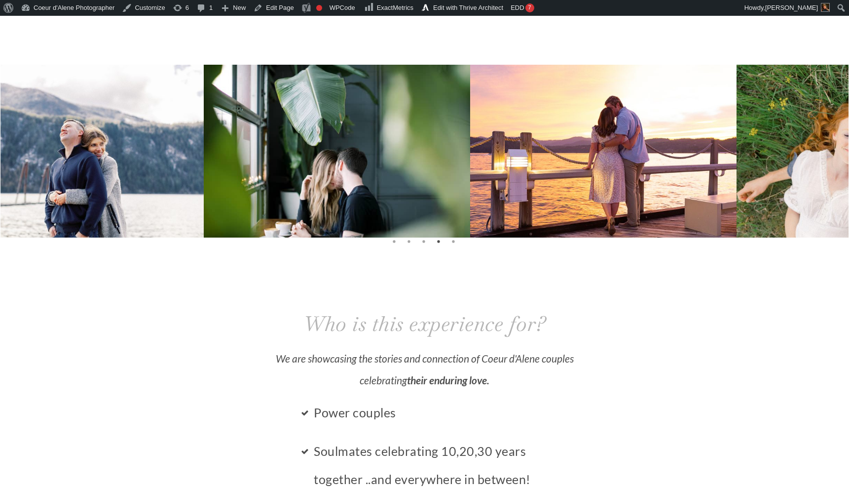
drag, startPoint x: 651, startPoint y: 162, endPoint x: 206, endPoint y: 194, distance: 446.3
click at [207, 194] on img at bounding box center [337, 154] width 267 height 178
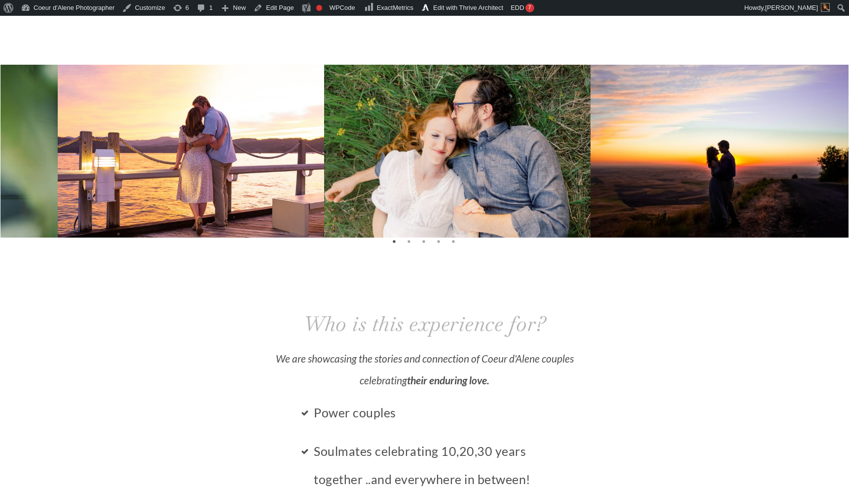
drag, startPoint x: 666, startPoint y: 191, endPoint x: 327, endPoint y: 252, distance: 343.9
click at [327, 252] on div "Rachel Jordan Photography HEADSHOTS SENIORS FAMILY BEAUTY WEDDINGS ABOUT SPECIA…" at bounding box center [424, 343] width 849 height 4357
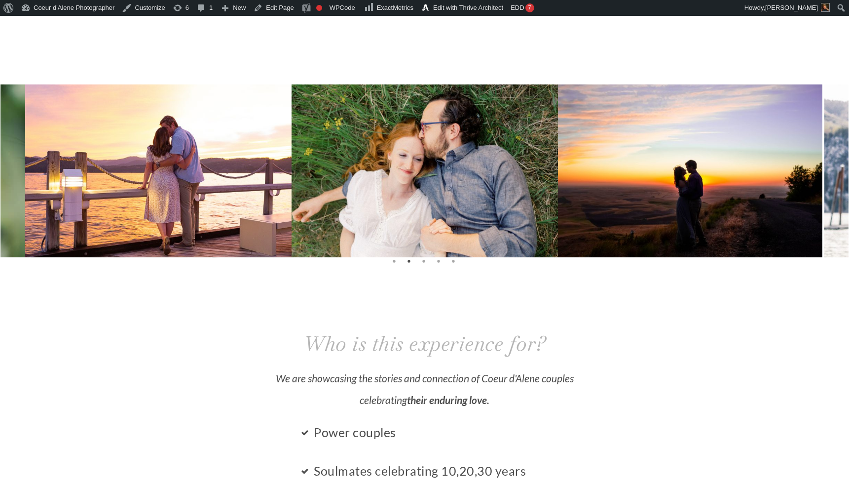
scroll to position [1850, 0]
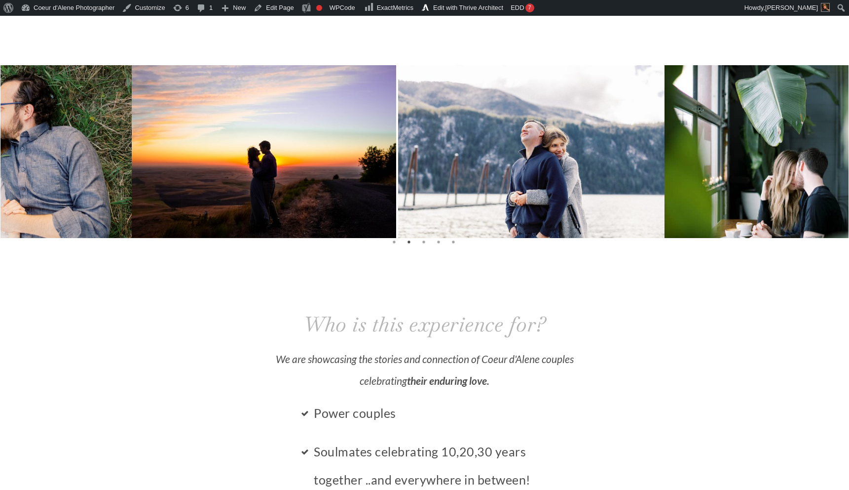
drag, startPoint x: 766, startPoint y: 177, endPoint x: 319, endPoint y: 177, distance: 447.1
click at [319, 177] on img at bounding box center [263, 154] width 267 height 178
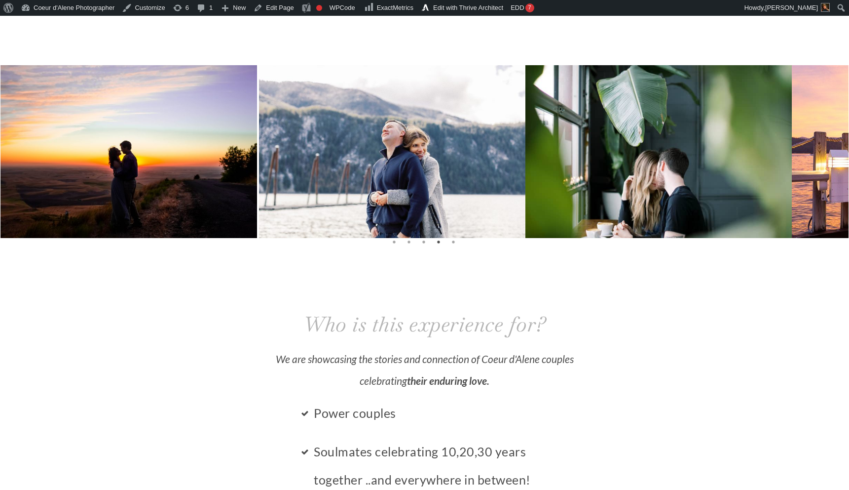
drag, startPoint x: 662, startPoint y: 197, endPoint x: 91, endPoint y: 237, distance: 572.4
click at [526, 234] on img at bounding box center [659, 154] width 267 height 178
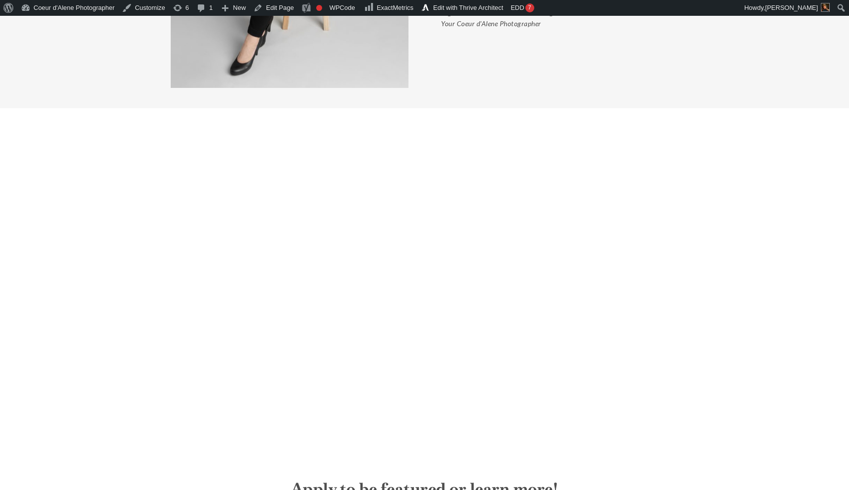
scroll to position [2894, 0]
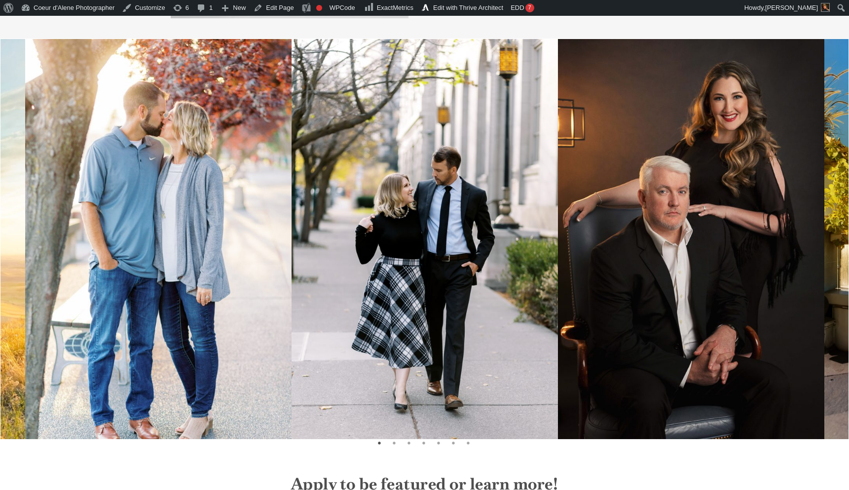
scroll to position [2859, 0]
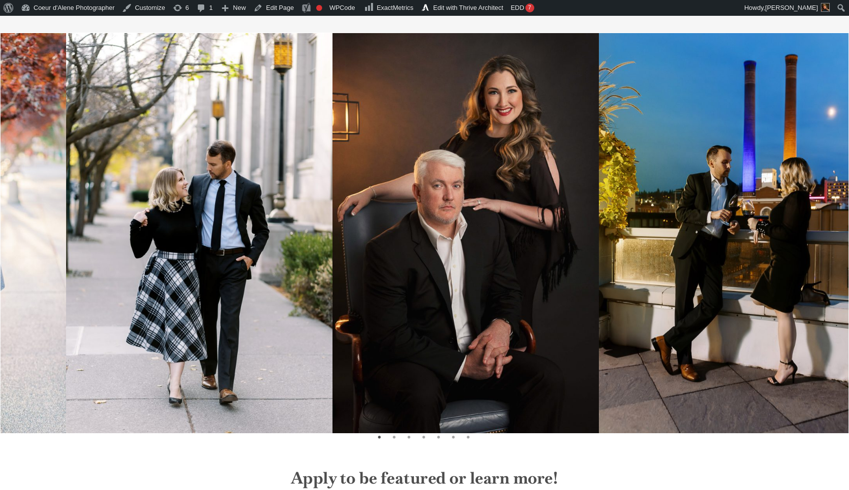
drag, startPoint x: 589, startPoint y: 287, endPoint x: 313, endPoint y: 288, distance: 275.4
click at [333, 288] on img at bounding box center [466, 233] width 267 height 400
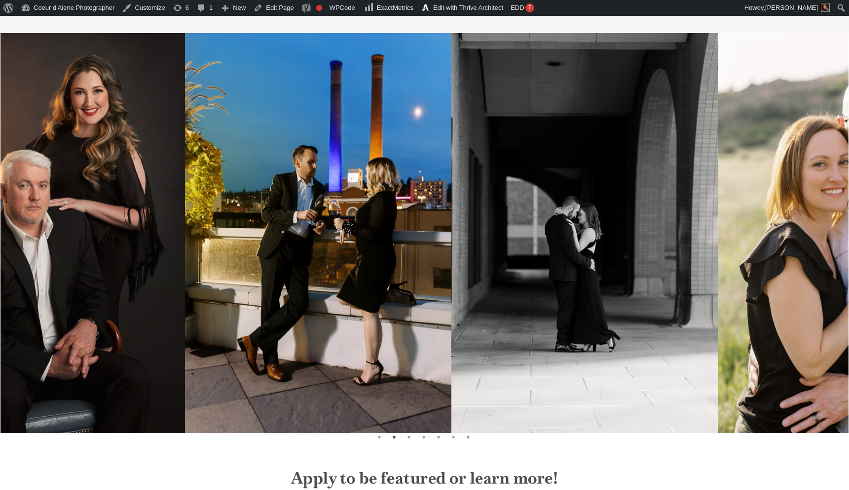
drag, startPoint x: 802, startPoint y: 321, endPoint x: 421, endPoint y: 336, distance: 381.3
click at [423, 334] on img at bounding box center [318, 233] width 267 height 400
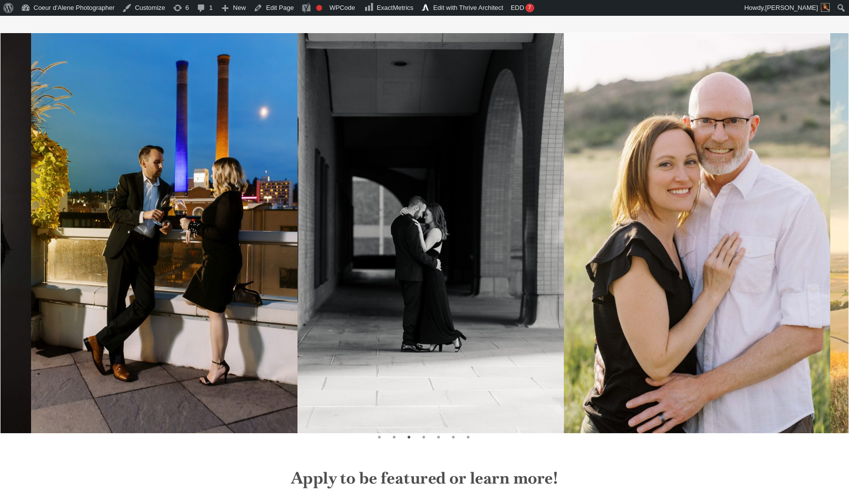
drag, startPoint x: 742, startPoint y: 333, endPoint x: 198, endPoint y: 326, distance: 543.4
click at [298, 325] on img at bounding box center [431, 233] width 267 height 400
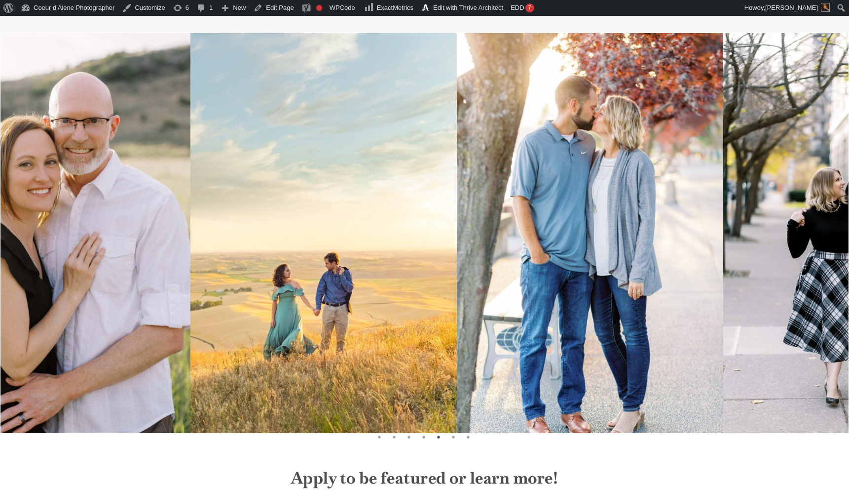
drag, startPoint x: 666, startPoint y: 313, endPoint x: 293, endPoint y: 358, distance: 376.3
click at [293, 358] on img at bounding box center [324, 233] width 267 height 400
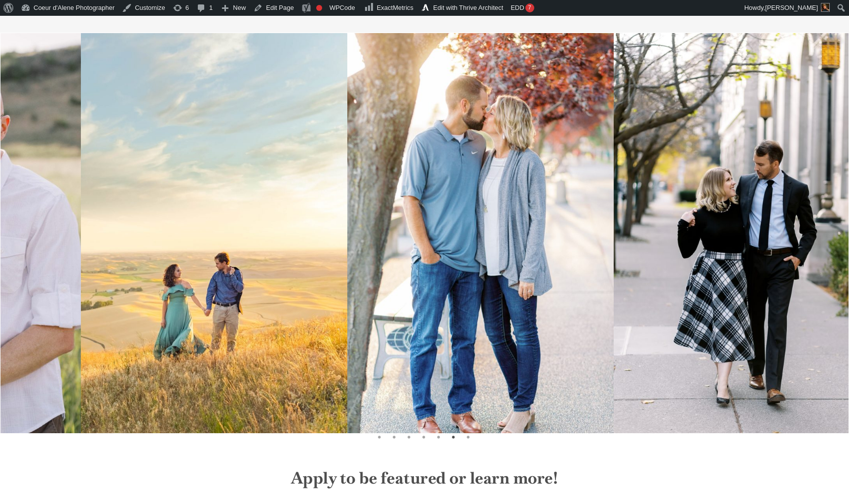
drag, startPoint x: 728, startPoint y: 363, endPoint x: 391, endPoint y: 378, distance: 337.4
click at [392, 377] on img at bounding box center [480, 233] width 267 height 400
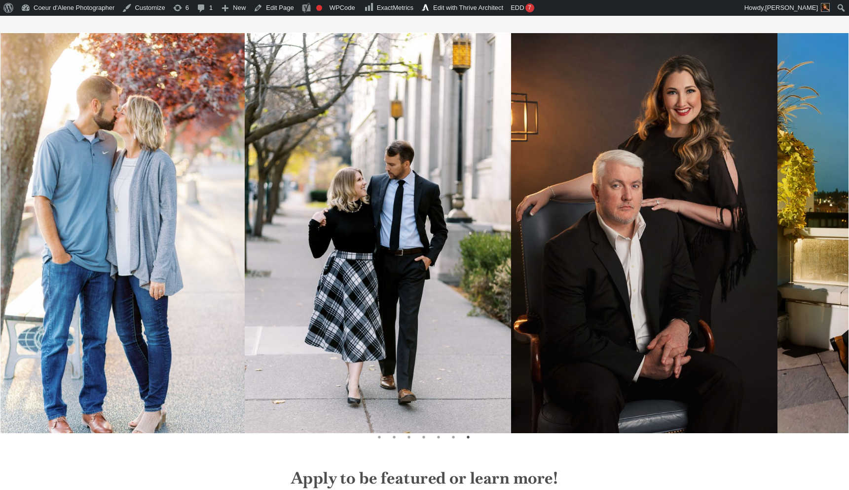
drag, startPoint x: 711, startPoint y: 346, endPoint x: 393, endPoint y: 364, distance: 318.8
click at [394, 362] on img at bounding box center [378, 233] width 267 height 400
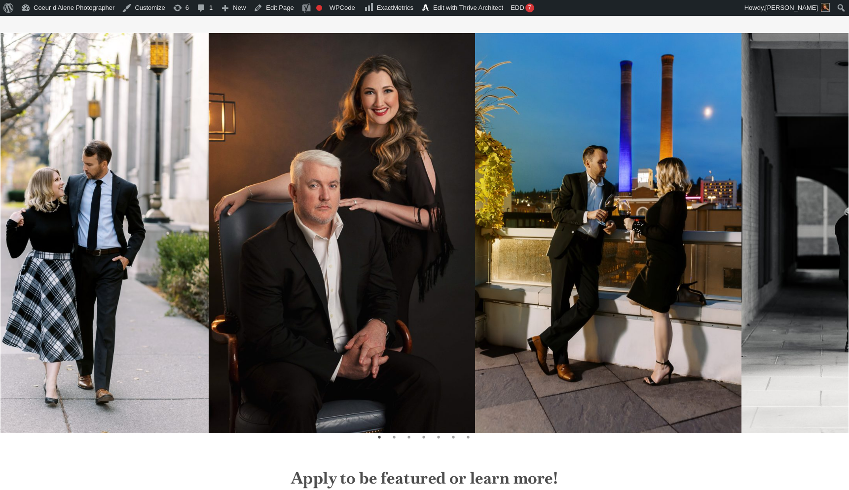
drag, startPoint x: 656, startPoint y: 336, endPoint x: 240, endPoint y: 404, distance: 421.5
click at [242, 401] on img at bounding box center [342, 233] width 267 height 400
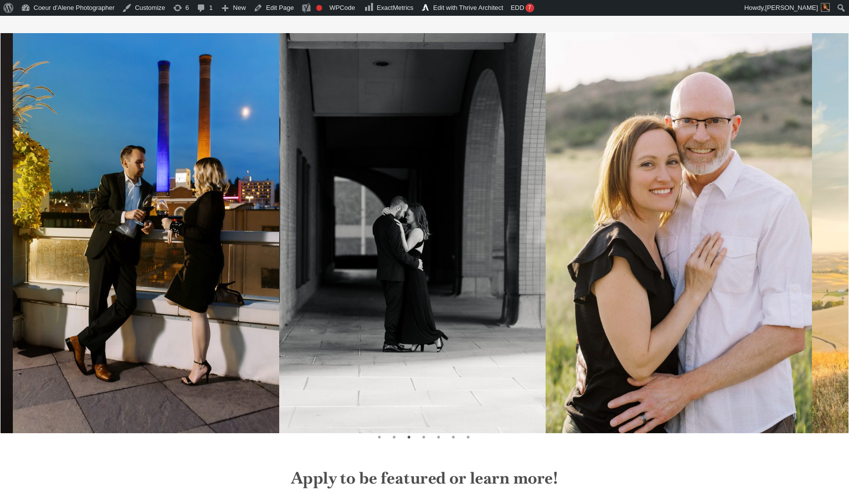
drag, startPoint x: 602, startPoint y: 356, endPoint x: 129, endPoint y: 397, distance: 474.6
click at [279, 397] on img at bounding box center [412, 233] width 267 height 400
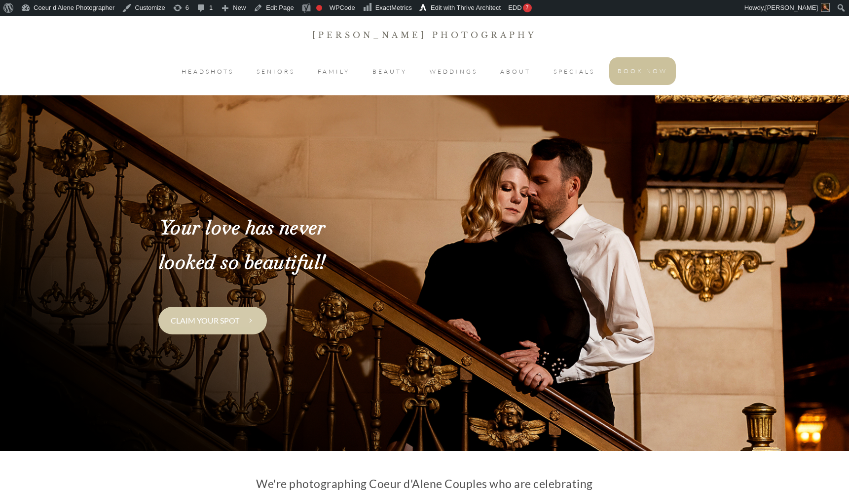
scroll to position [2859, 0]
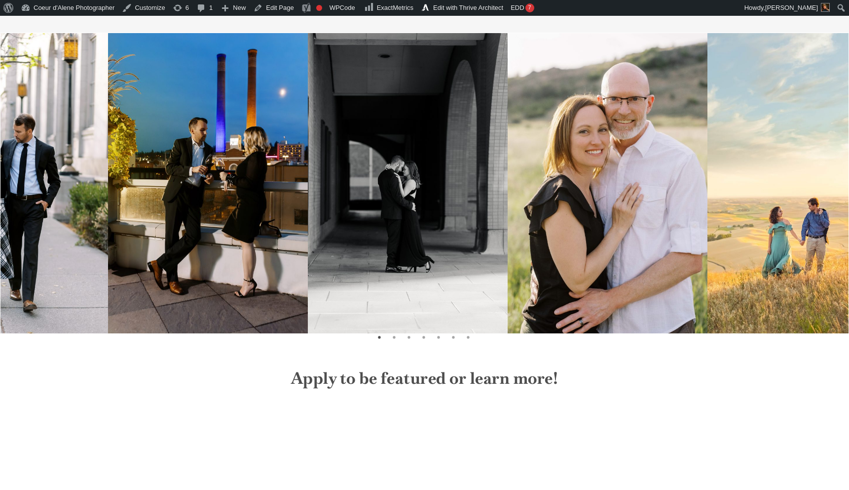
drag, startPoint x: 697, startPoint y: 273, endPoint x: 357, endPoint y: 294, distance: 340.7
click at [360, 295] on img at bounding box center [408, 183] width 200 height 300
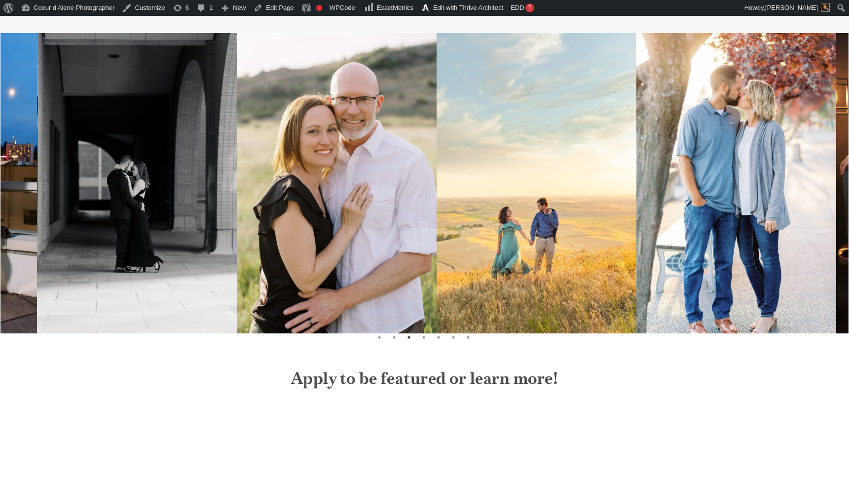
drag, startPoint x: 735, startPoint y: 246, endPoint x: 389, endPoint y: 243, distance: 346.0
click at [437, 245] on img at bounding box center [537, 183] width 200 height 300
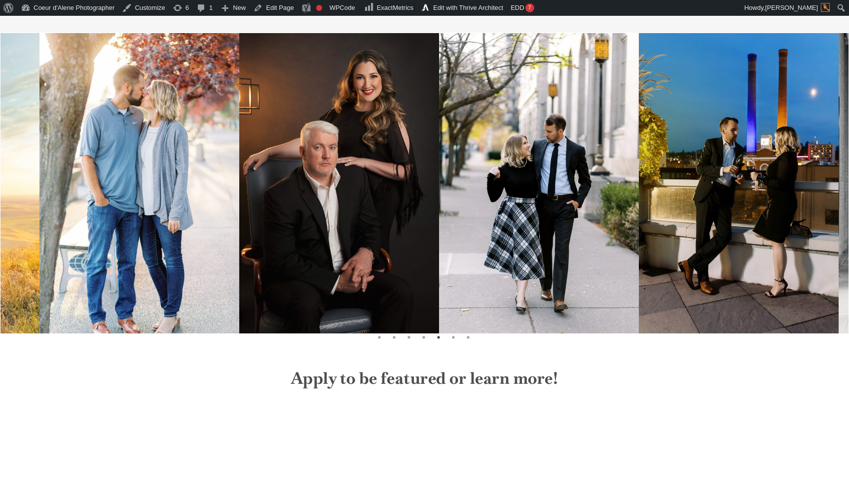
drag, startPoint x: 685, startPoint y: 279, endPoint x: 198, endPoint y: 303, distance: 487.7
click at [239, 303] on img at bounding box center [339, 183] width 200 height 300
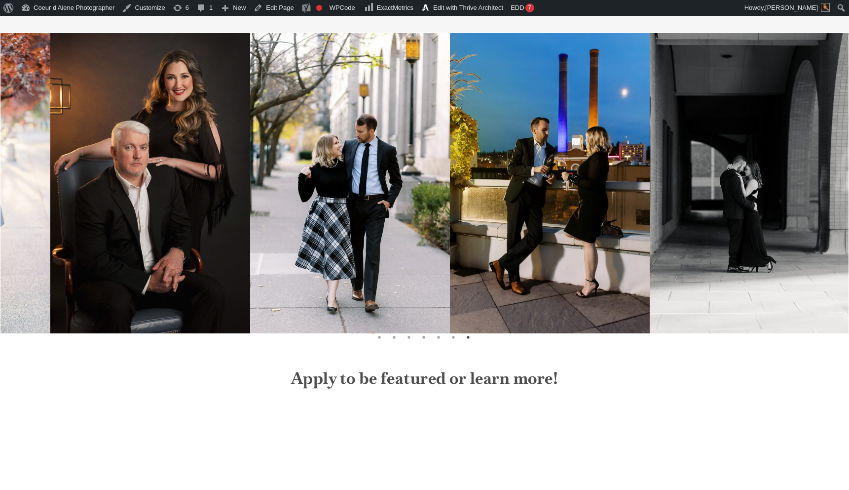
drag, startPoint x: 652, startPoint y: 245, endPoint x: 279, endPoint y: 247, distance: 372.6
click at [450, 248] on img at bounding box center [550, 183] width 200 height 300
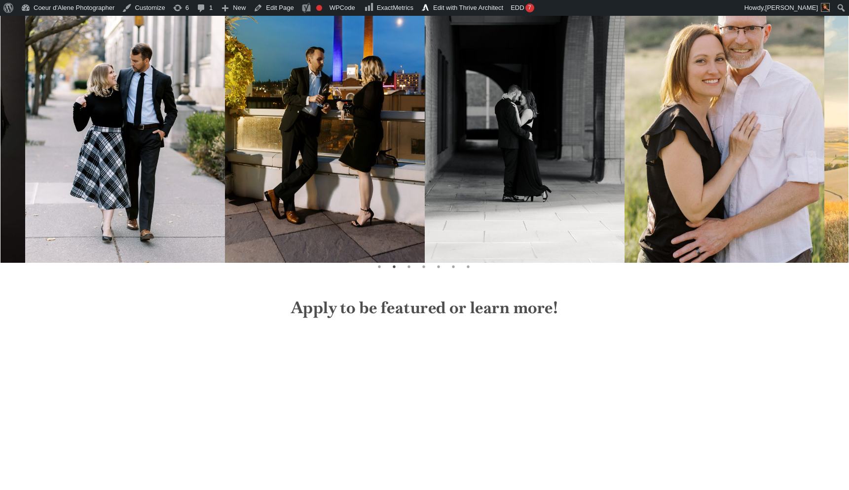
scroll to position [2956, 0]
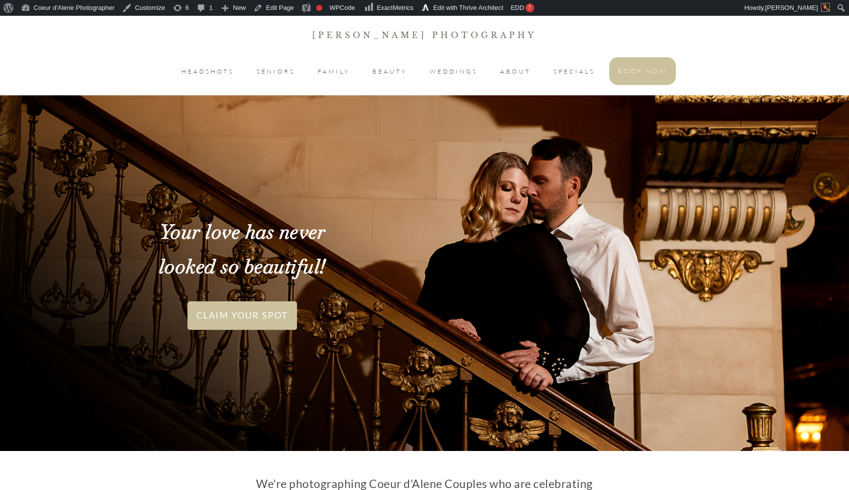
click at [241, 310] on span "CLAIM YOUR SPOT" at bounding box center [242, 315] width 92 height 11
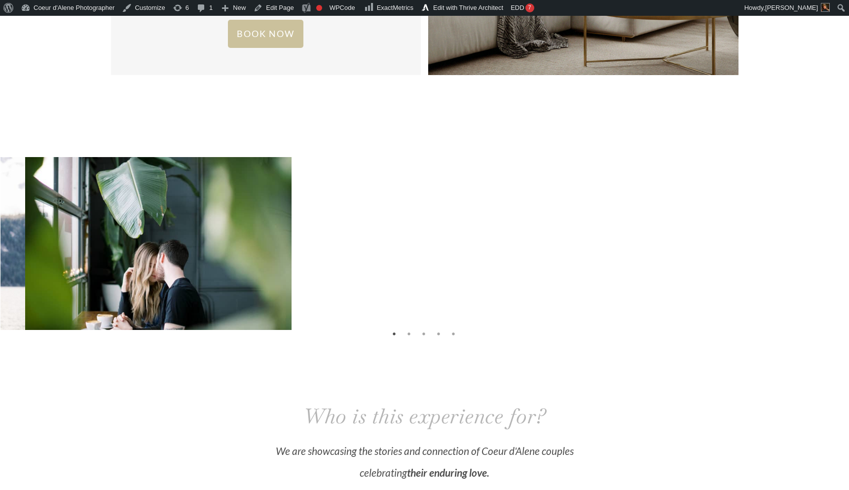
scroll to position [1889, 0]
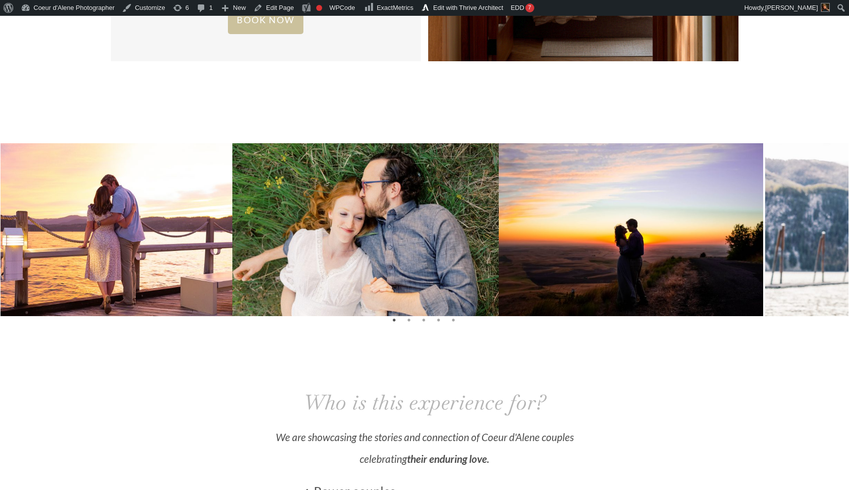
drag, startPoint x: 796, startPoint y: 228, endPoint x: 313, endPoint y: 321, distance: 491.5
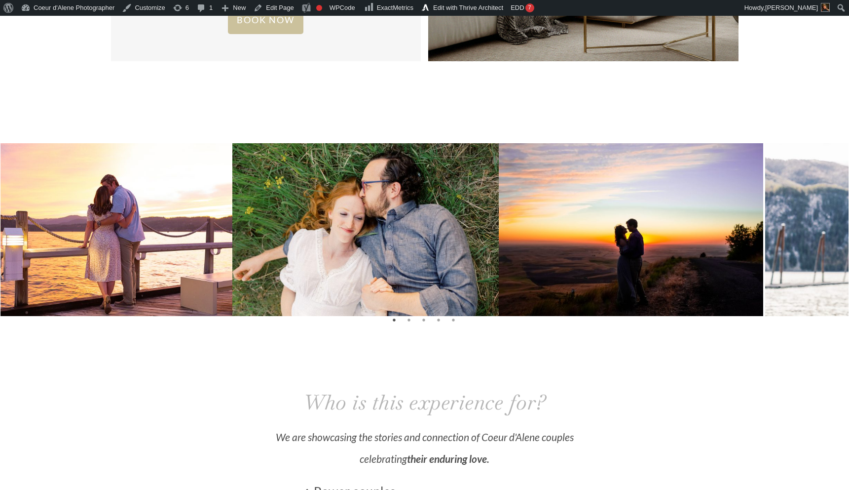
click at [315, 319] on div at bounding box center [424, 234] width 848 height 183
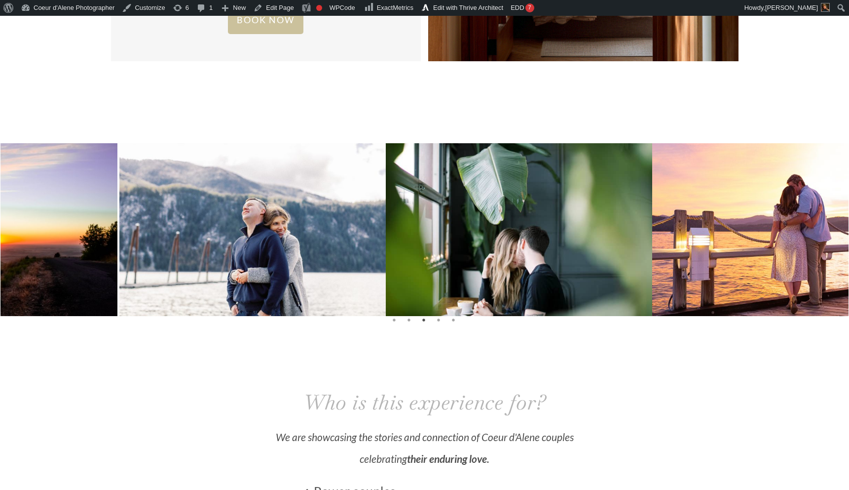
drag, startPoint x: 824, startPoint y: 241, endPoint x: 370, endPoint y: 314, distance: 460.0
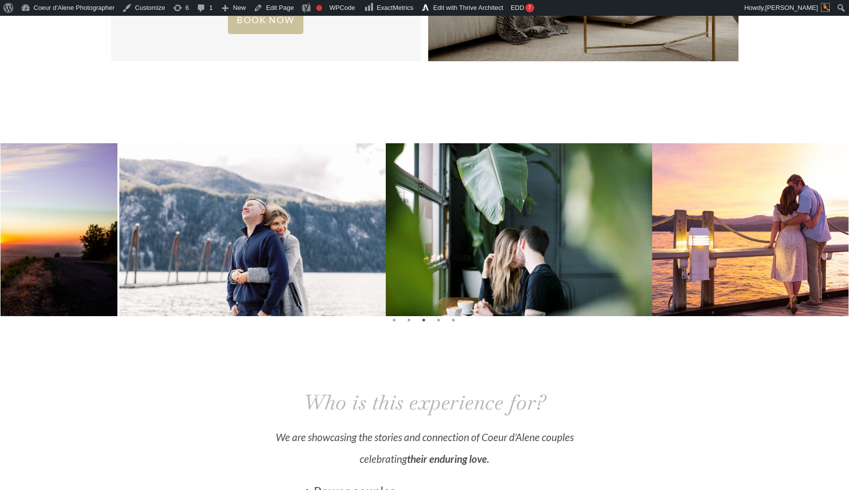
click at [373, 311] on div at bounding box center [119, 229] width 3731 height 173
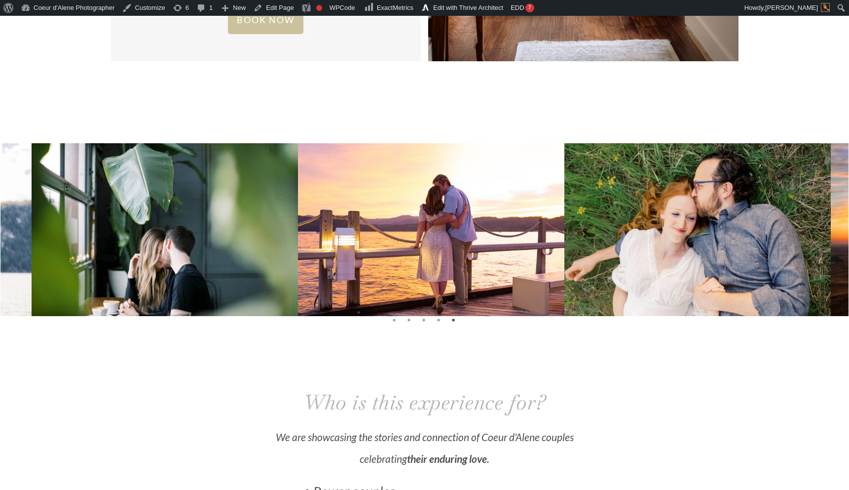
drag, startPoint x: 713, startPoint y: 258, endPoint x: 411, endPoint y: 294, distance: 303.6
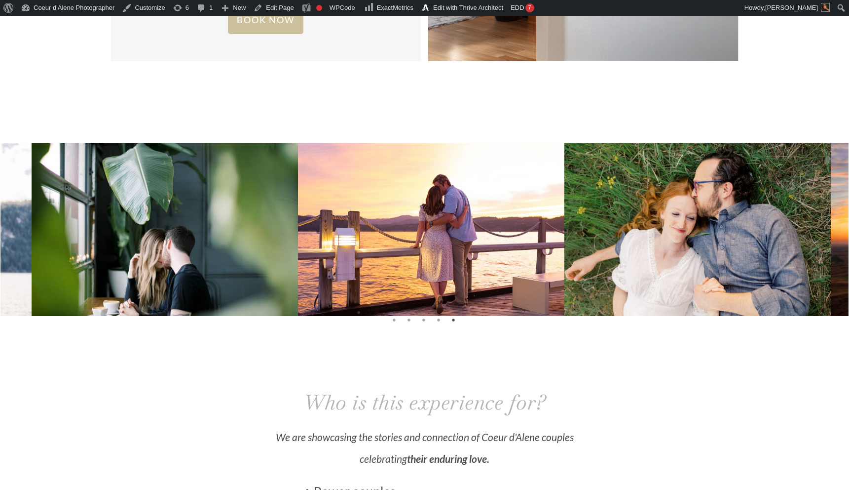
click at [419, 287] on img at bounding box center [431, 243] width 267 height 200
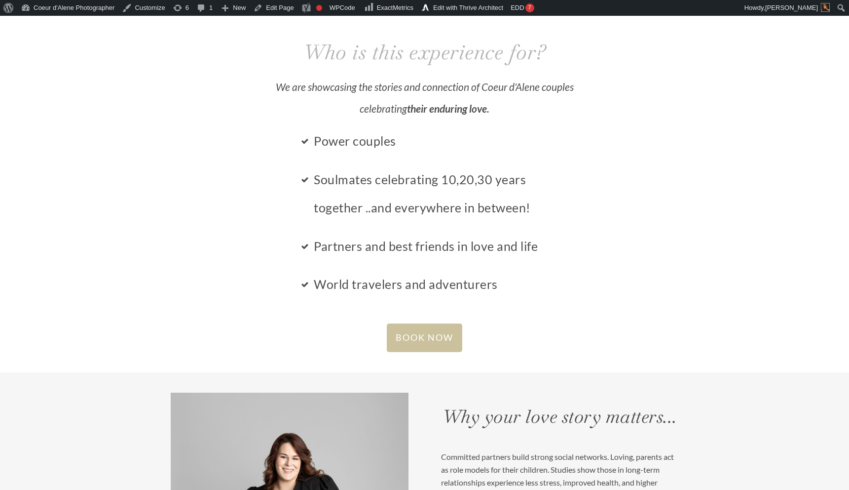
scroll to position [2246, 0]
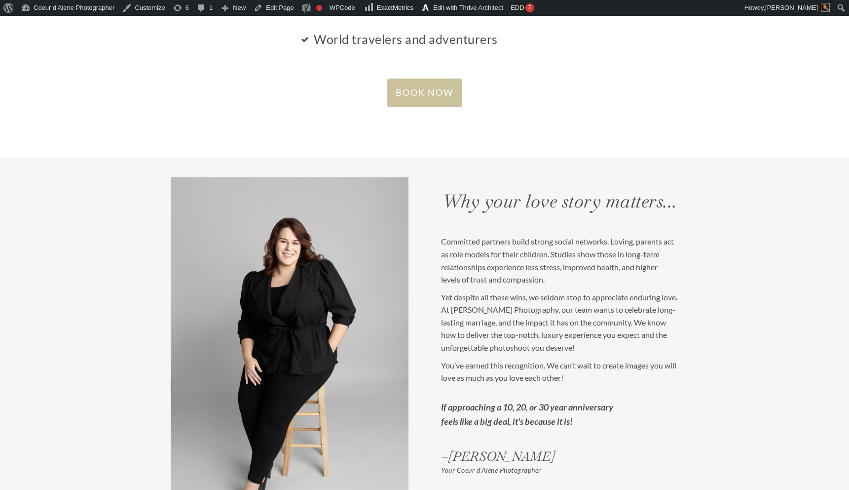
click at [443, 90] on span "BOOK NOW" at bounding box center [425, 92] width 58 height 11
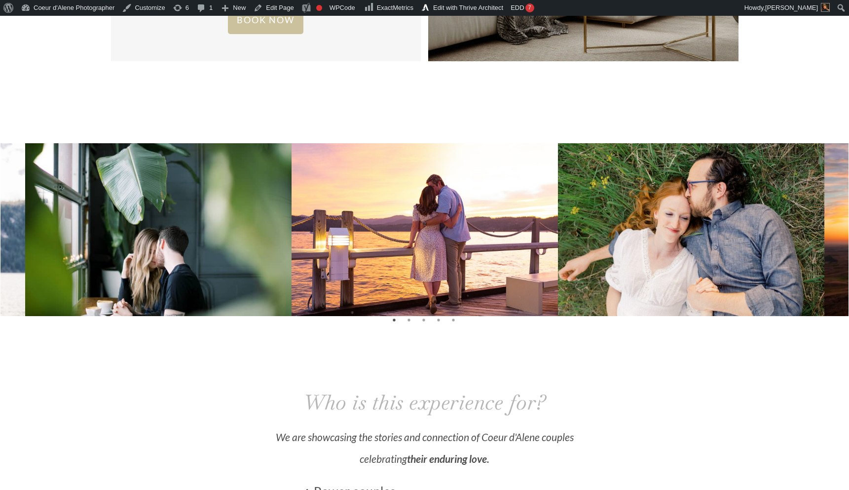
scroll to position [1890, 0]
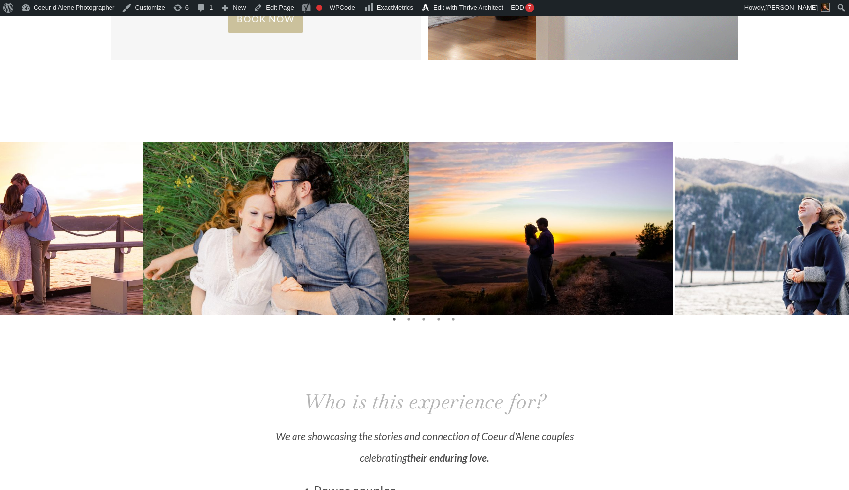
drag, startPoint x: 733, startPoint y: 234, endPoint x: 247, endPoint y: 282, distance: 488.9
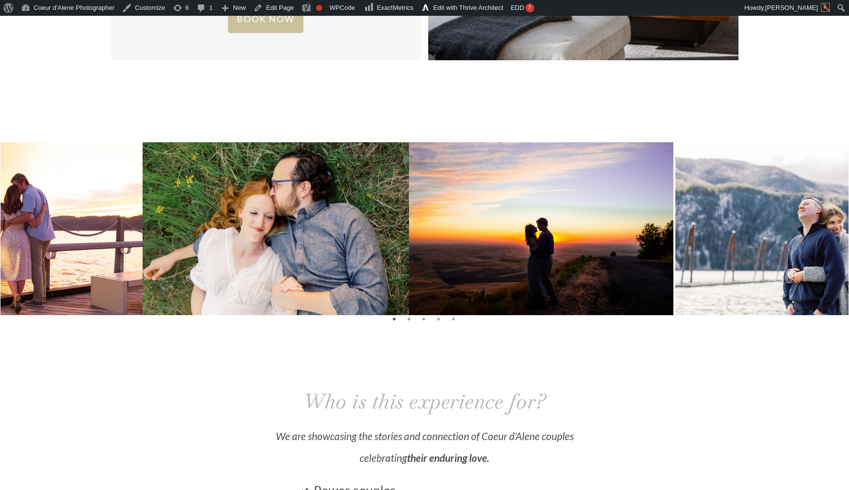
click at [249, 281] on img at bounding box center [276, 231] width 267 height 178
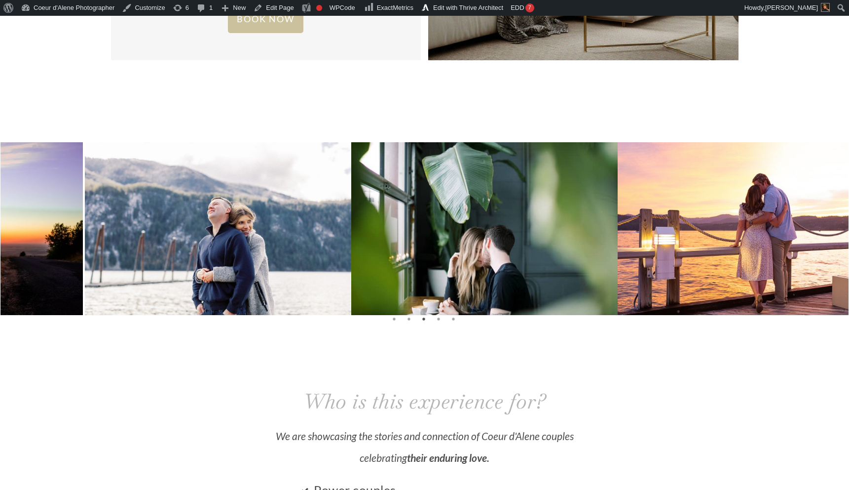
drag, startPoint x: 712, startPoint y: 259, endPoint x: 238, endPoint y: 297, distance: 474.9
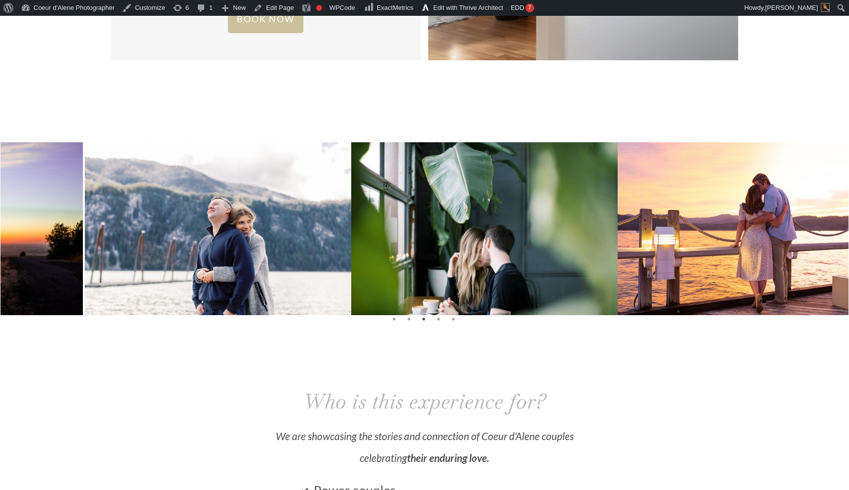
click at [238, 297] on img at bounding box center [218, 231] width 267 height 178
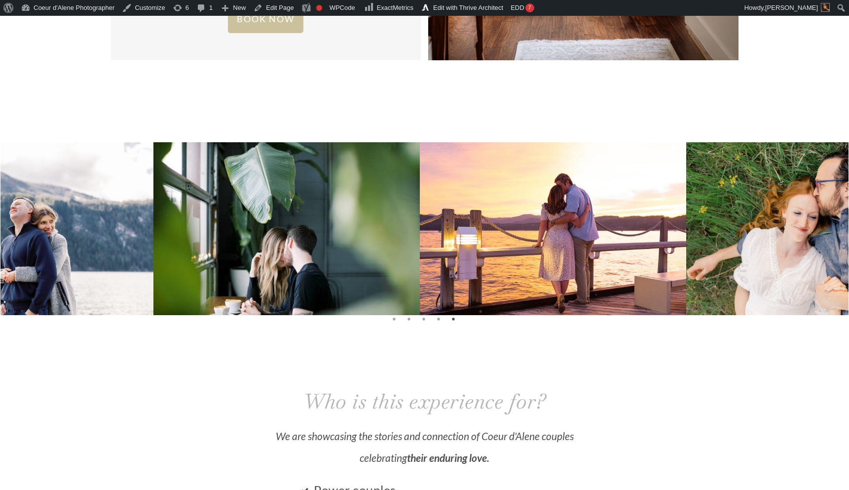
drag, startPoint x: 692, startPoint y: 271, endPoint x: 252, endPoint y: 299, distance: 441.1
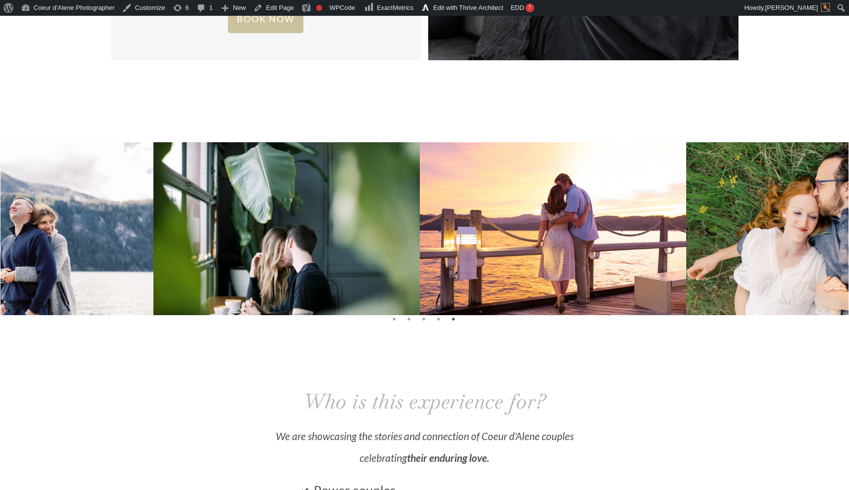
click at [420, 295] on img at bounding box center [553, 242] width 267 height 200
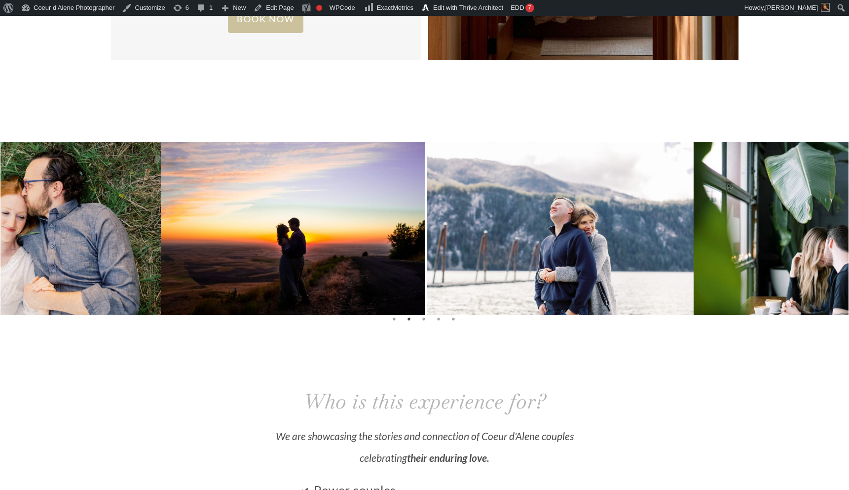
drag, startPoint x: 711, startPoint y: 261, endPoint x: 294, endPoint y: 285, distance: 418.3
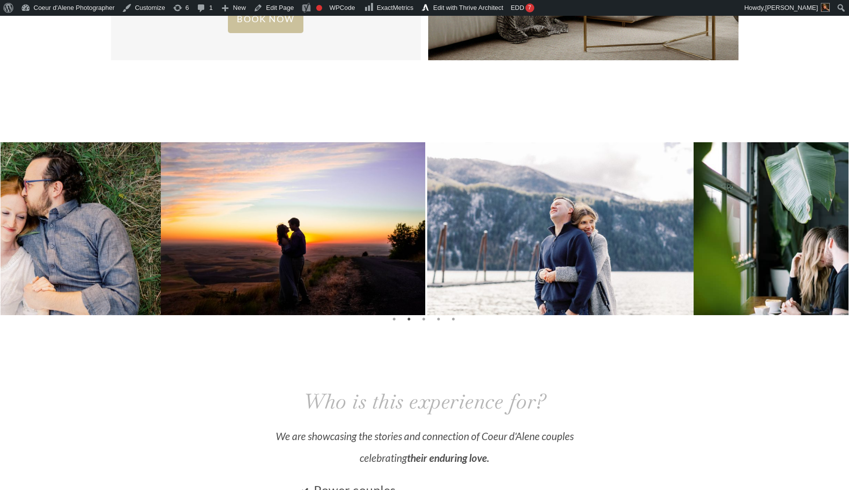
click at [294, 285] on img at bounding box center [292, 231] width 267 height 178
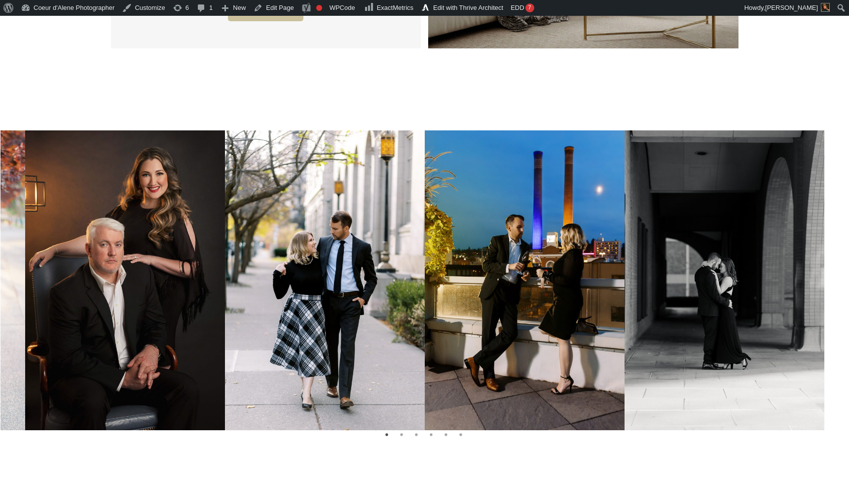
scroll to position [1915, 0]
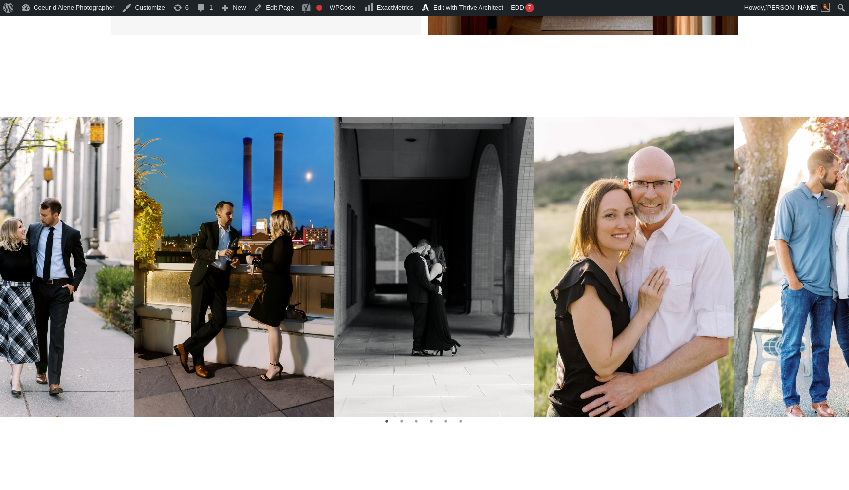
drag, startPoint x: 817, startPoint y: 296, endPoint x: 347, endPoint y: 356, distance: 473.7
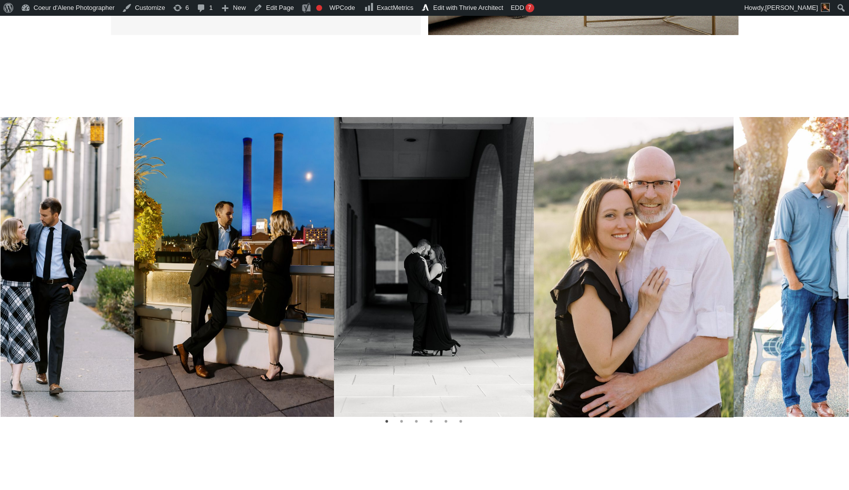
click at [349, 354] on img at bounding box center [434, 267] width 200 height 300
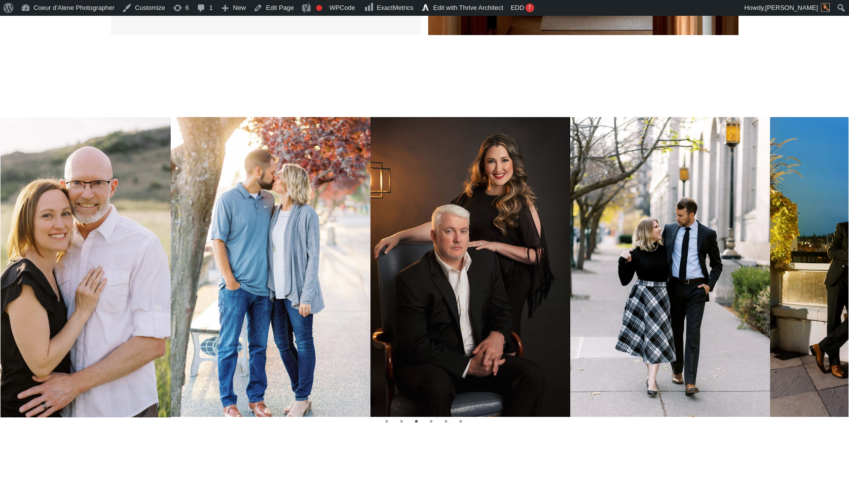
drag, startPoint x: 733, startPoint y: 331, endPoint x: 184, endPoint y: 336, distance: 549.8
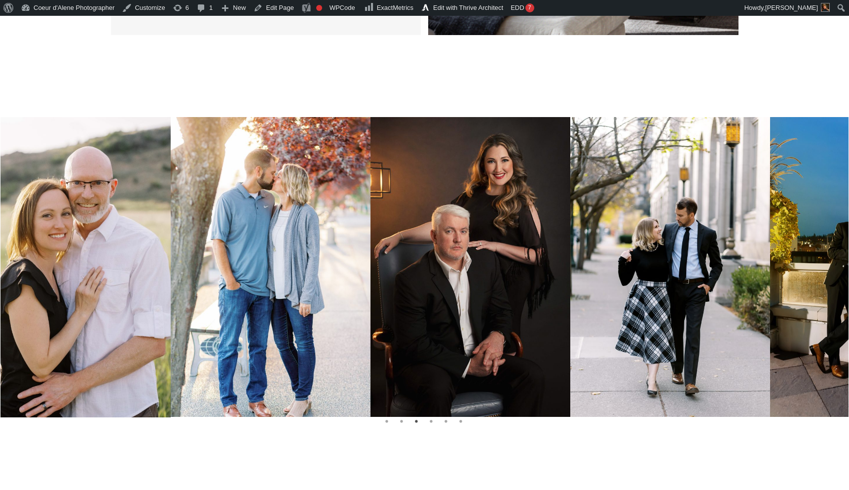
click at [184, 336] on img at bounding box center [271, 267] width 200 height 300
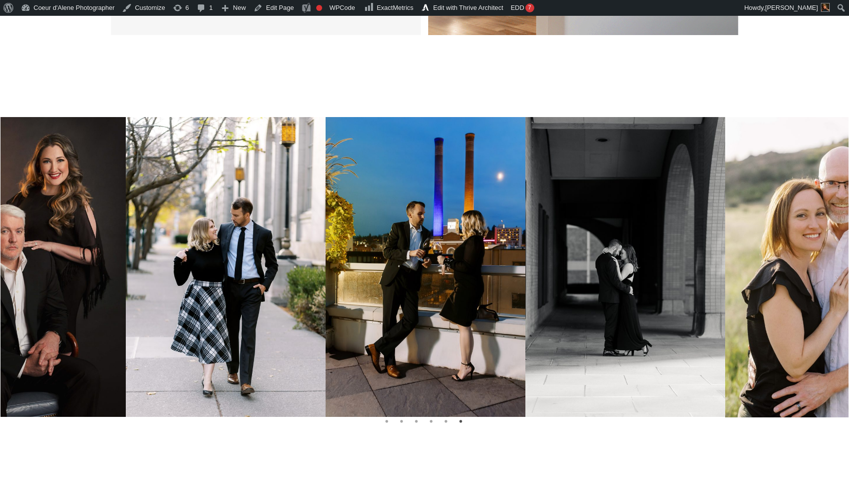
drag, startPoint x: 695, startPoint y: 309, endPoint x: 395, endPoint y: 292, distance: 300.1
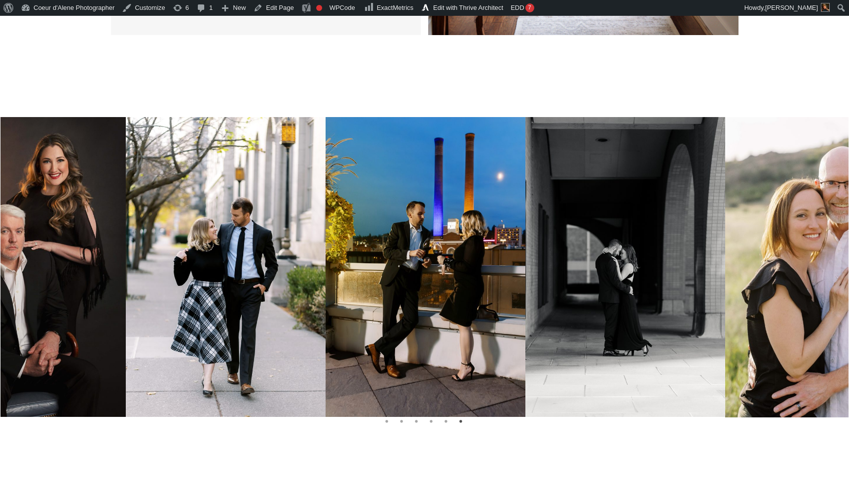
click at [395, 291] on img at bounding box center [426, 267] width 200 height 300
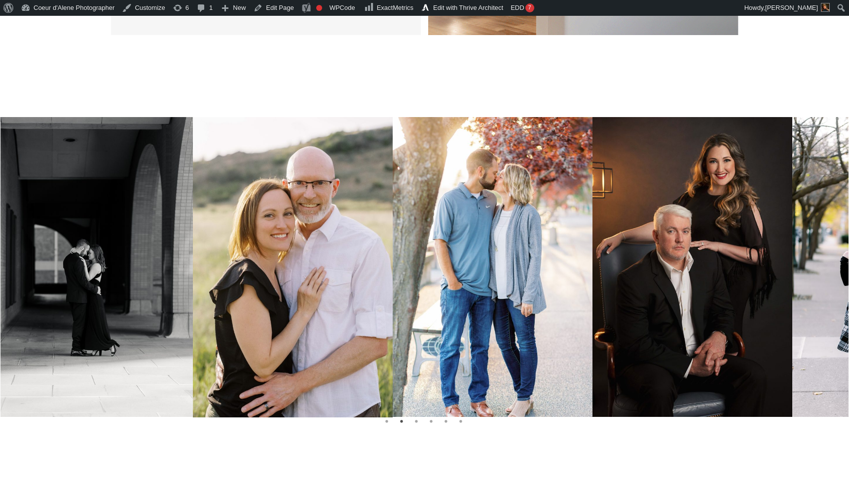
drag, startPoint x: 721, startPoint y: 302, endPoint x: 244, endPoint y: 322, distance: 477.2
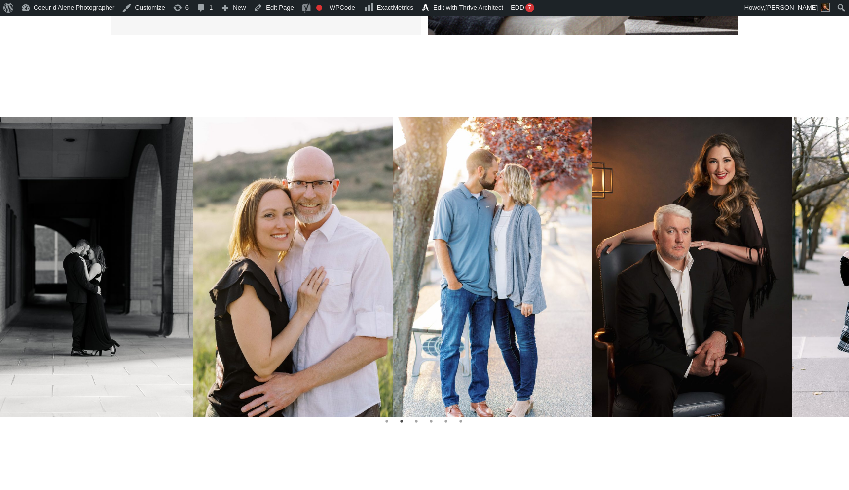
click at [247, 320] on img at bounding box center [293, 267] width 200 height 300
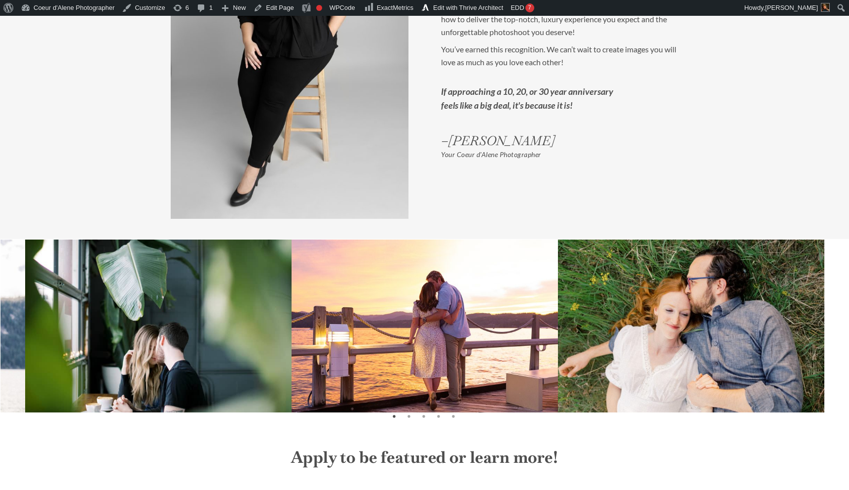
scroll to position [2935, 0]
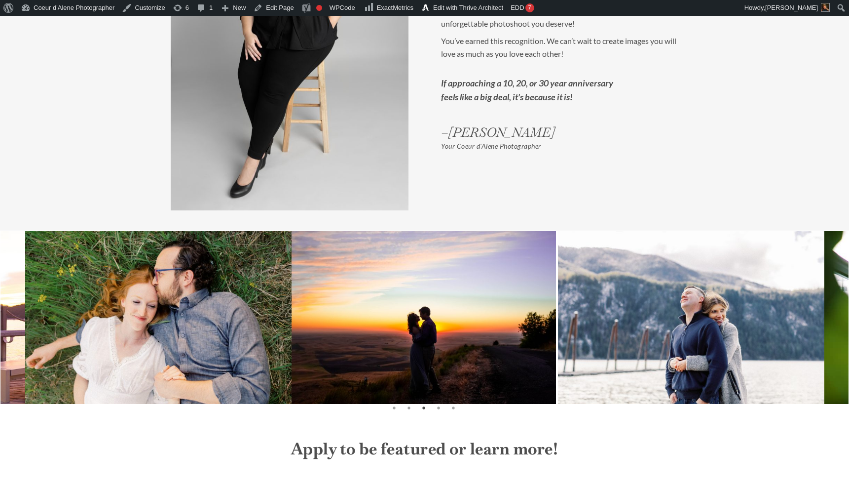
drag, startPoint x: 516, startPoint y: 347, endPoint x: -3, endPoint y: 380, distance: 520.2
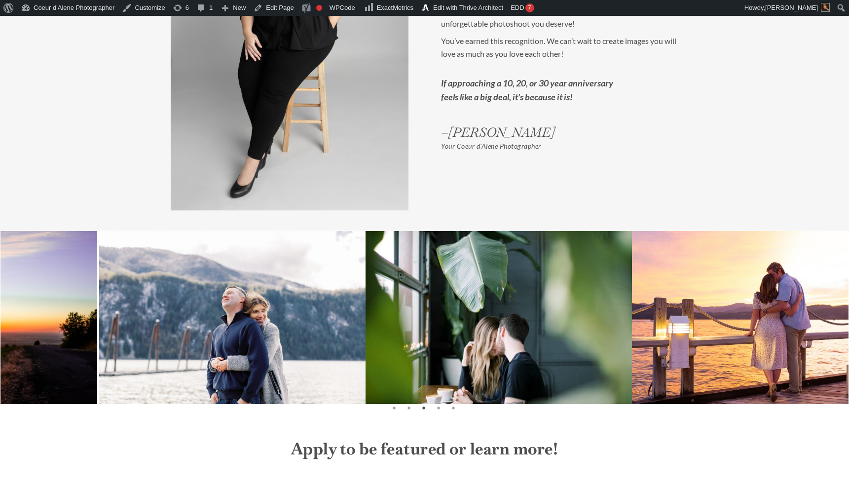
drag, startPoint x: 796, startPoint y: 304, endPoint x: 290, endPoint y: 356, distance: 509.0
click at [292, 356] on img at bounding box center [232, 320] width 267 height 178
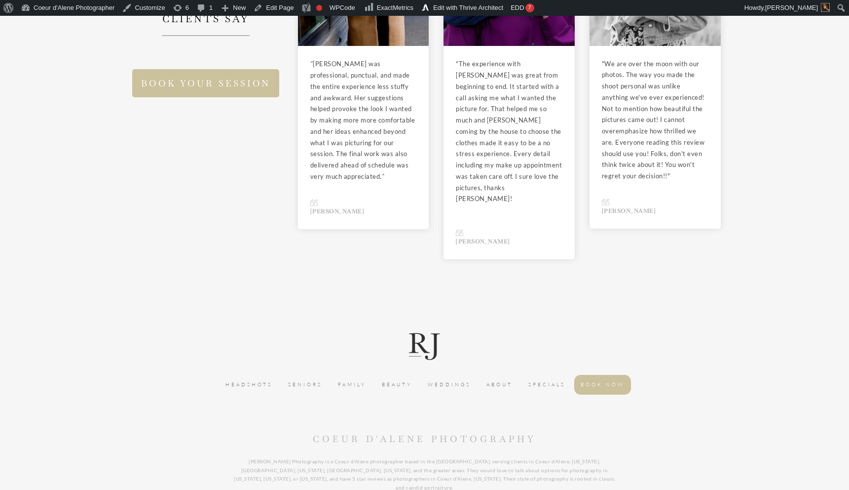
scroll to position [3851, 0]
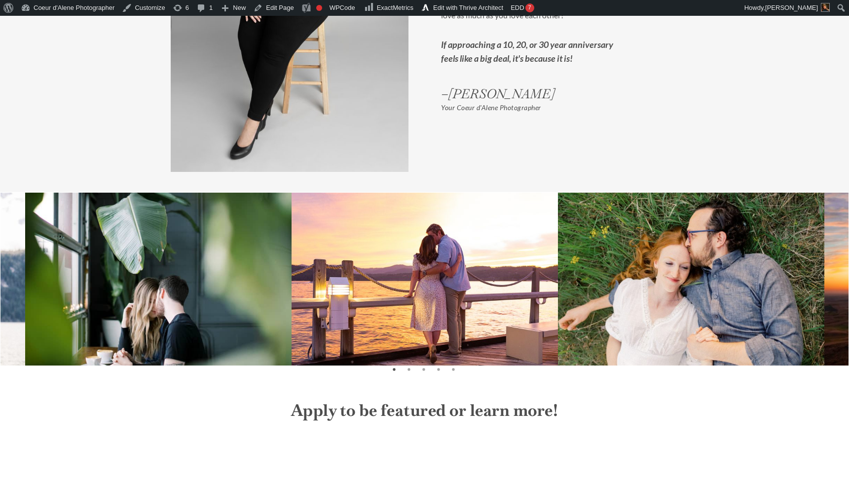
scroll to position [2972, 0]
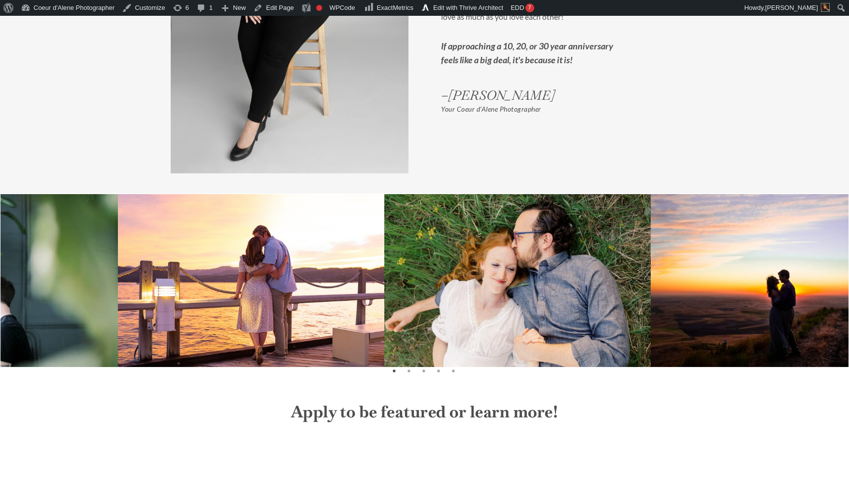
drag, startPoint x: 700, startPoint y: 320, endPoint x: 305, endPoint y: 352, distance: 397.1
click at [384, 344] on img at bounding box center [517, 283] width 267 height 178
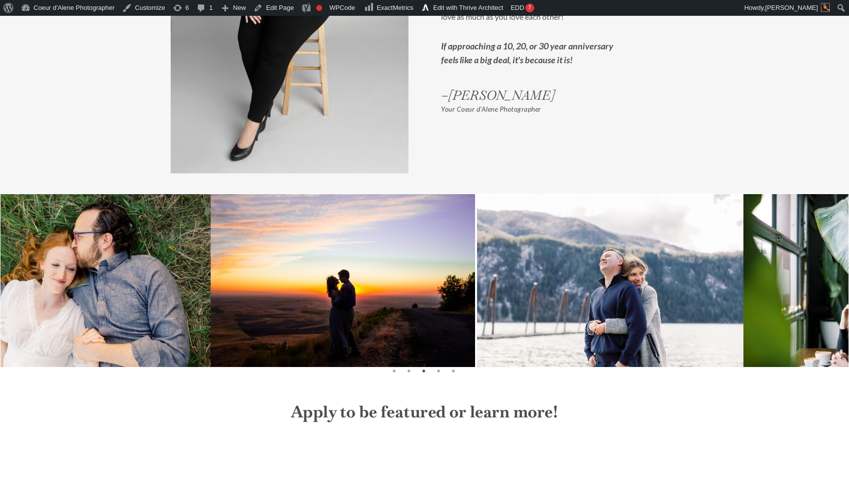
drag, startPoint x: 721, startPoint y: 316, endPoint x: 360, endPoint y: 321, distance: 360.3
click at [477, 319] on img at bounding box center [610, 283] width 267 height 178
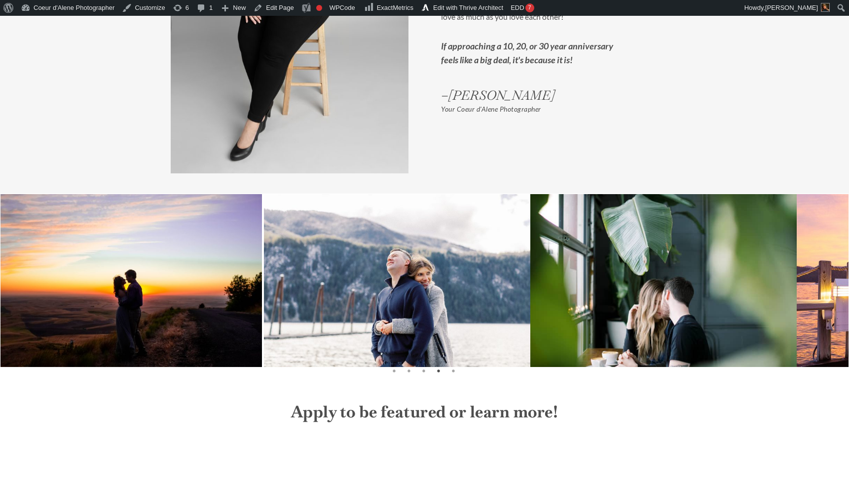
drag, startPoint x: 689, startPoint y: 312, endPoint x: 101, endPoint y: 318, distance: 588.8
click at [531, 314] on img at bounding box center [664, 283] width 267 height 178
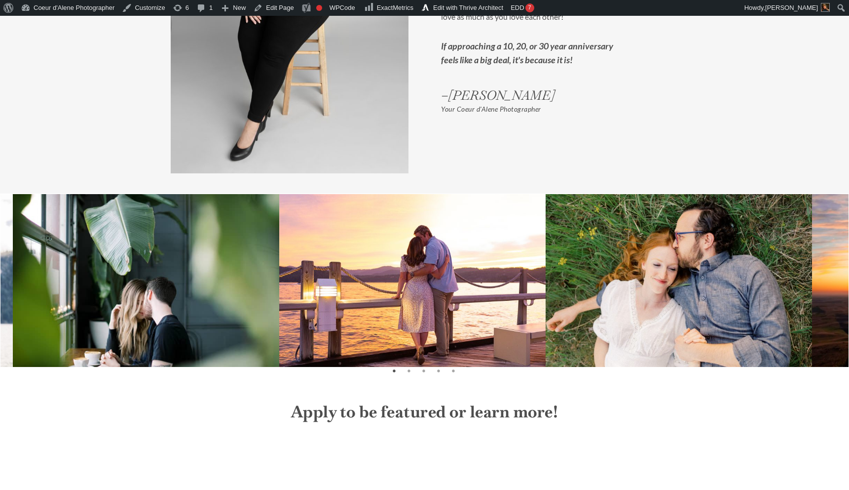
drag, startPoint x: 543, startPoint y: 315, endPoint x: -3, endPoint y: 363, distance: 548.9
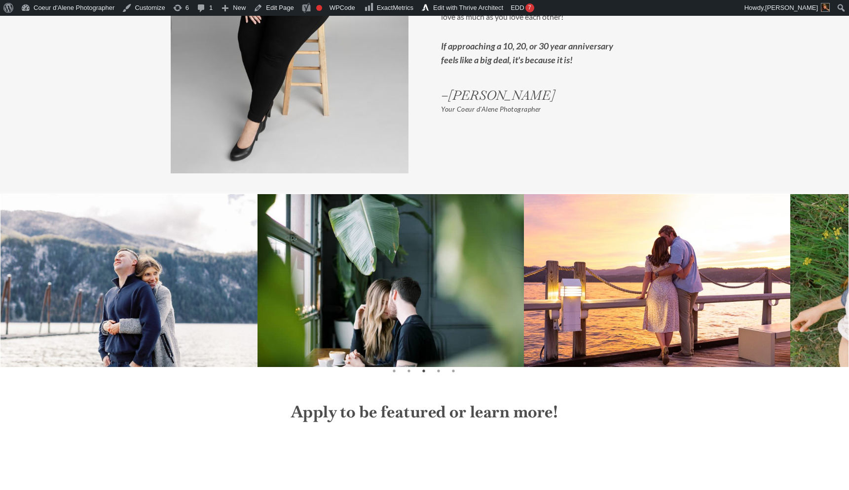
drag, startPoint x: 747, startPoint y: 302, endPoint x: 128, endPoint y: 317, distance: 619.1
click at [128, 317] on img at bounding box center [124, 283] width 267 height 178
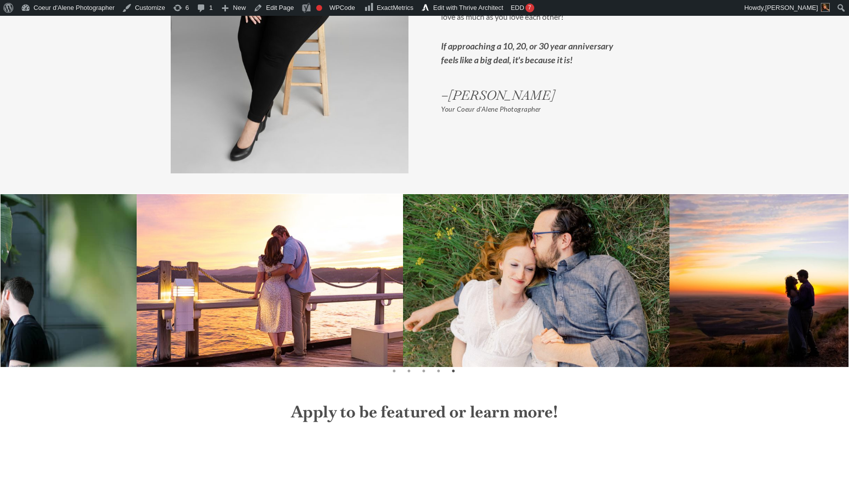
drag, startPoint x: 681, startPoint y: 273, endPoint x: 161, endPoint y: 278, distance: 519.7
click at [168, 276] on img at bounding box center [270, 294] width 267 height 200
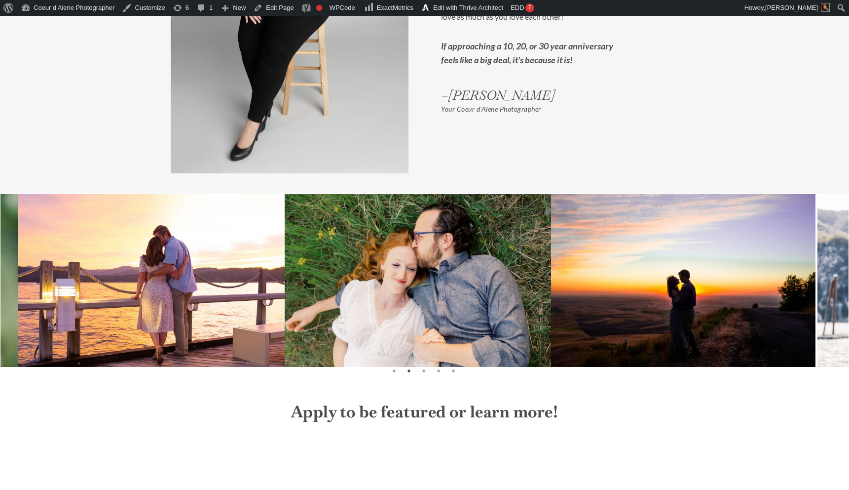
drag, startPoint x: 758, startPoint y: 258, endPoint x: 259, endPoint y: 291, distance: 500.0
click at [549, 285] on img at bounding box center [682, 283] width 267 height 178
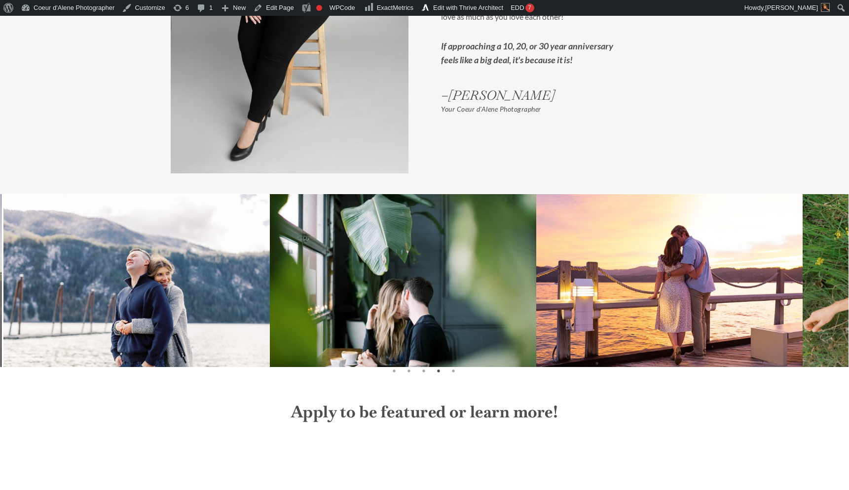
drag, startPoint x: 729, startPoint y: 288, endPoint x: 217, endPoint y: 305, distance: 512.1
click at [270, 305] on img at bounding box center [403, 283] width 267 height 178
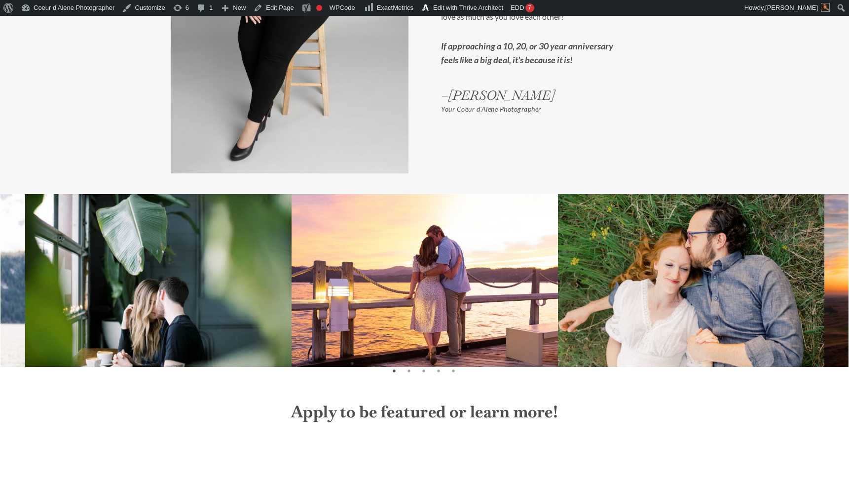
drag, startPoint x: 531, startPoint y: 317, endPoint x: -3, endPoint y: 319, distance: 534.5
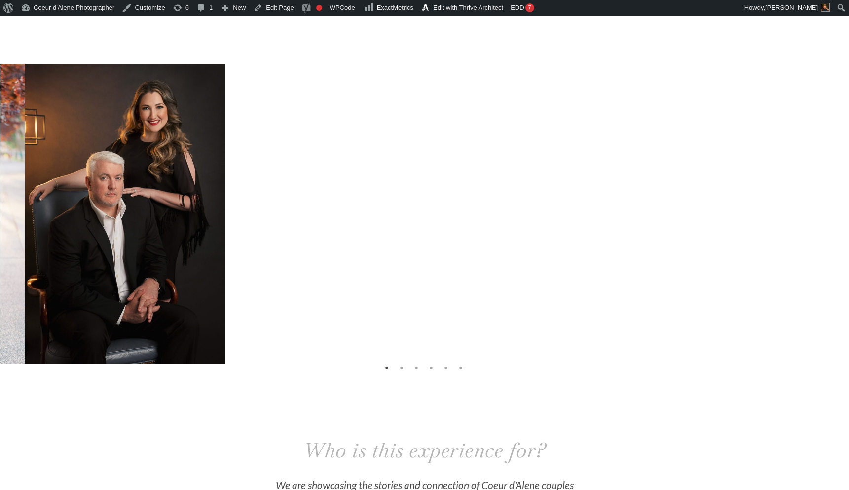
scroll to position [1970, 0]
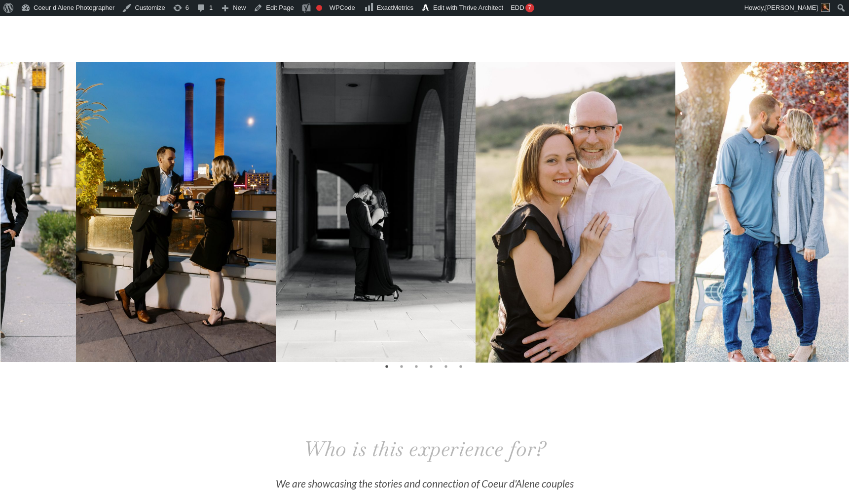
drag, startPoint x: 718, startPoint y: 297, endPoint x: 284, endPoint y: 310, distance: 434.0
click at [284, 310] on img at bounding box center [376, 212] width 200 height 300
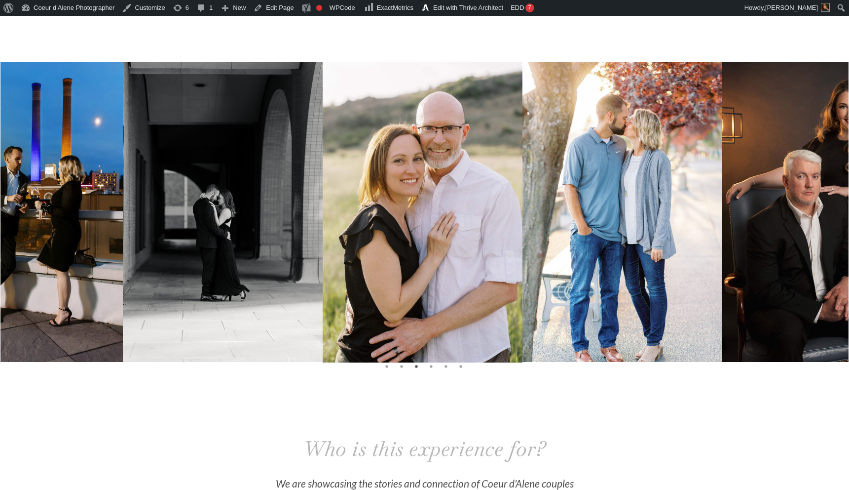
drag, startPoint x: 715, startPoint y: 226, endPoint x: 211, endPoint y: 235, distance: 504.0
click at [523, 229] on img at bounding box center [623, 212] width 200 height 300
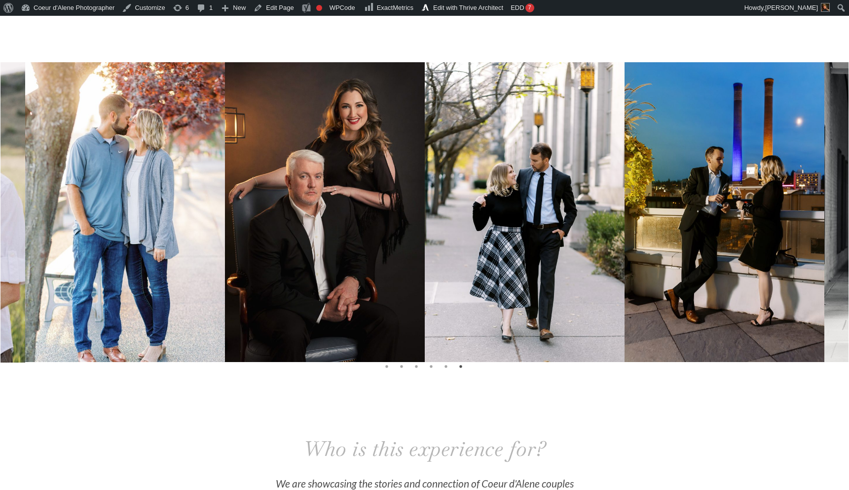
click at [106, 200] on img at bounding box center [125, 212] width 200 height 300
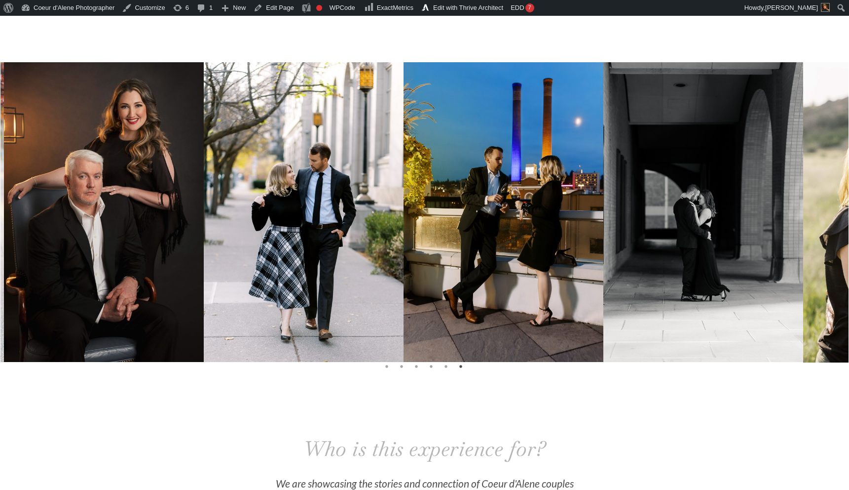
drag, startPoint x: 477, startPoint y: 240, endPoint x: 254, endPoint y: 241, distance: 223.1
click at [254, 241] on img at bounding box center [304, 212] width 200 height 300
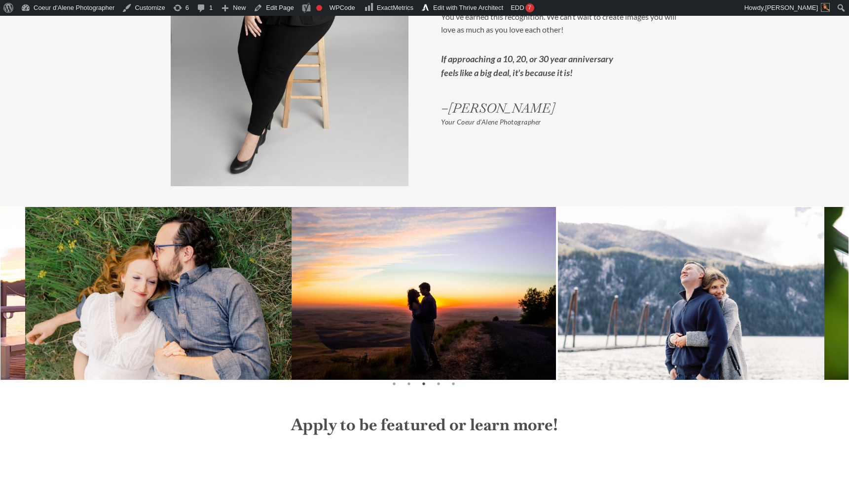
scroll to position [2960, 0]
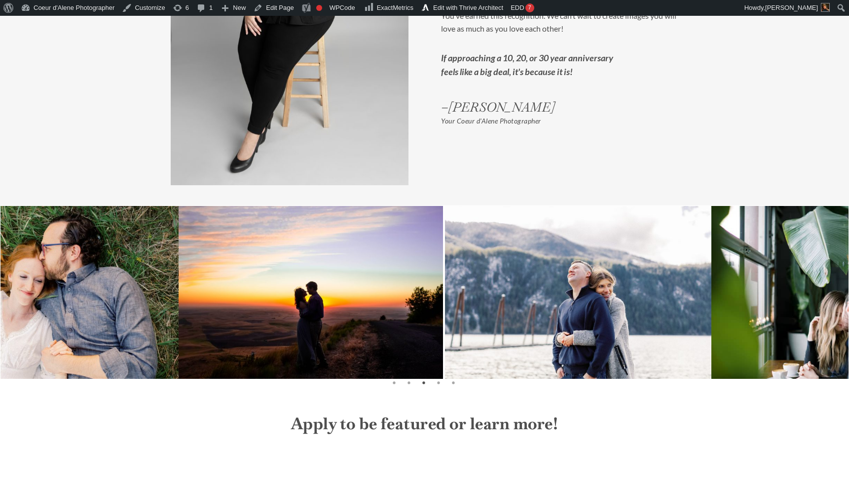
drag, startPoint x: 765, startPoint y: 314, endPoint x: 171, endPoint y: 346, distance: 595.6
click at [445, 346] on img at bounding box center [578, 295] width 267 height 178
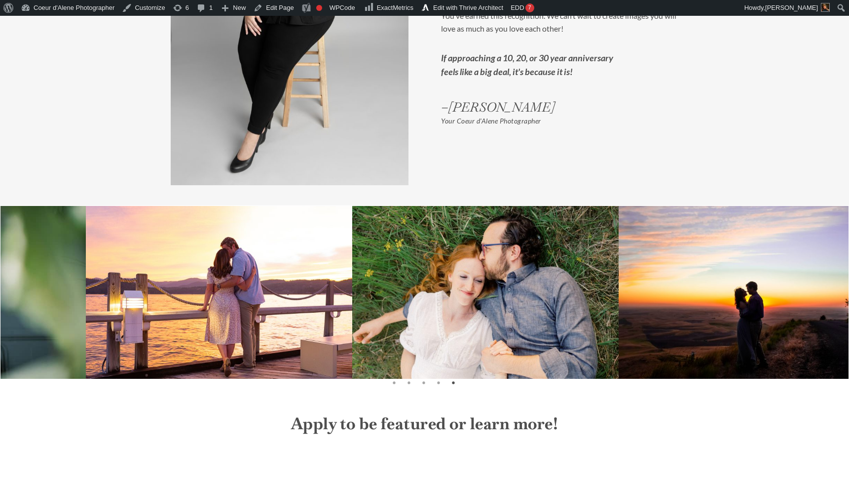
drag, startPoint x: 731, startPoint y: 248, endPoint x: 211, endPoint y: 253, distance: 520.2
click at [211, 253] on img at bounding box center [219, 306] width 267 height 200
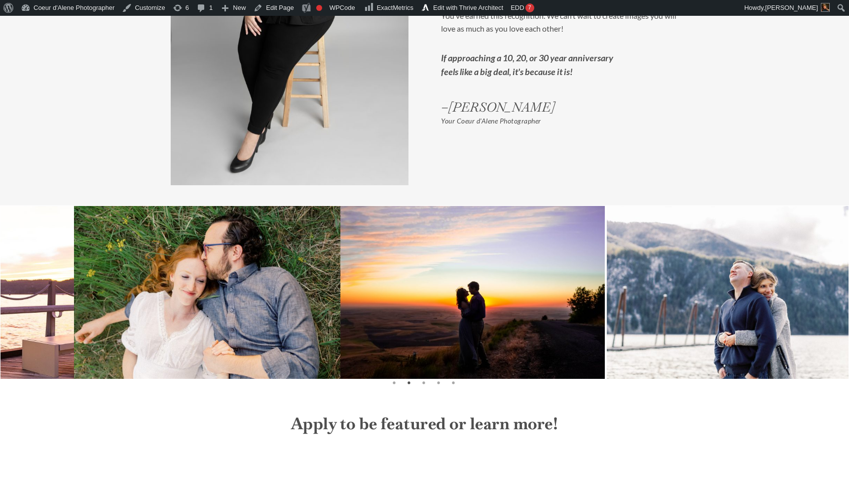
drag, startPoint x: 770, startPoint y: 262, endPoint x: 198, endPoint y: 288, distance: 572.6
click at [339, 288] on img at bounding box center [472, 295] width 267 height 178
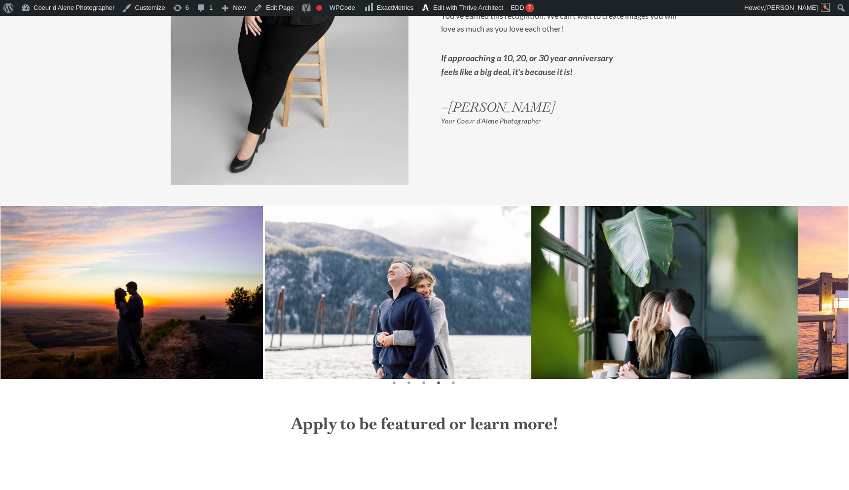
drag, startPoint x: 703, startPoint y: 305, endPoint x: 239, endPoint y: 320, distance: 464.2
click at [532, 320] on img at bounding box center [665, 295] width 267 height 178
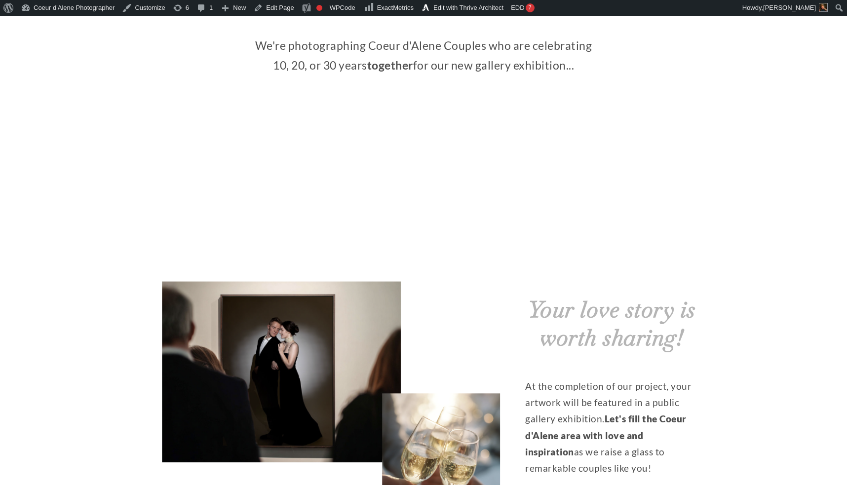
scroll to position [417, 0]
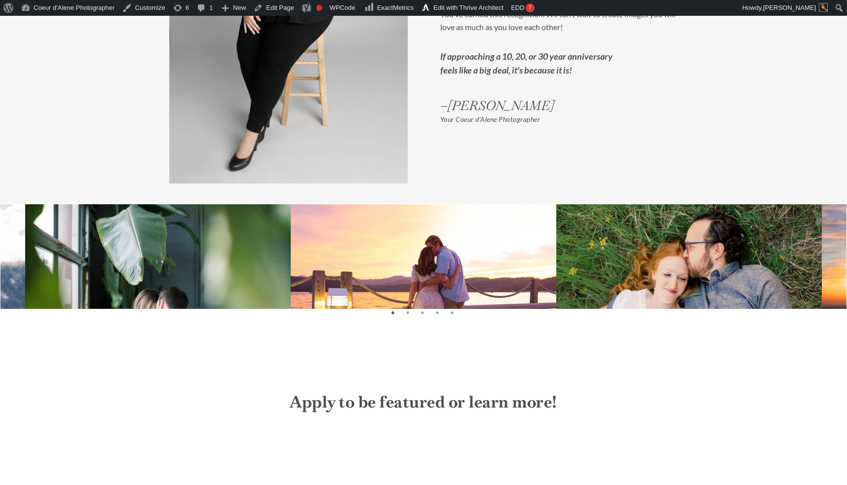
scroll to position [2971, 0]
